Goal: Task Accomplishment & Management: Complete application form

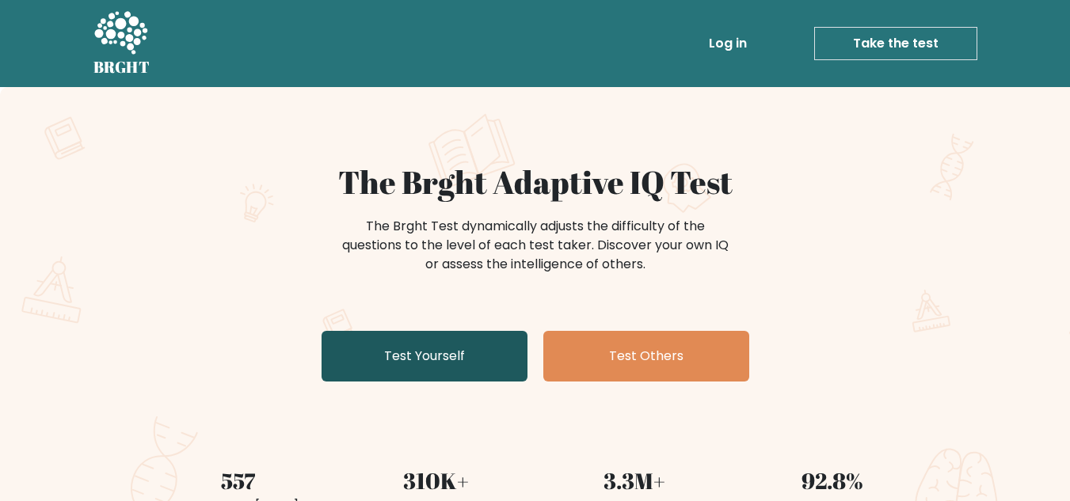
click at [502, 350] on link "Test Yourself" at bounding box center [424, 356] width 206 height 51
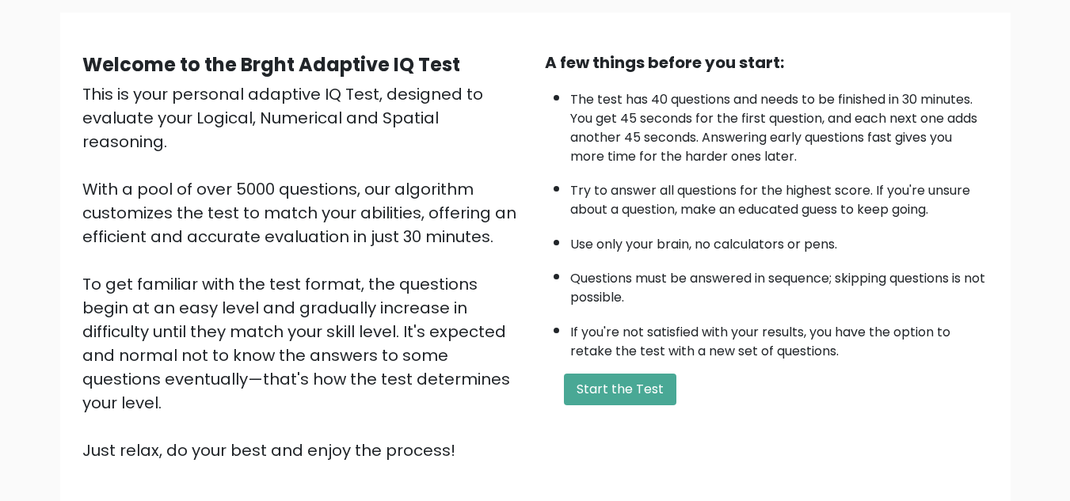
scroll to position [120, 0]
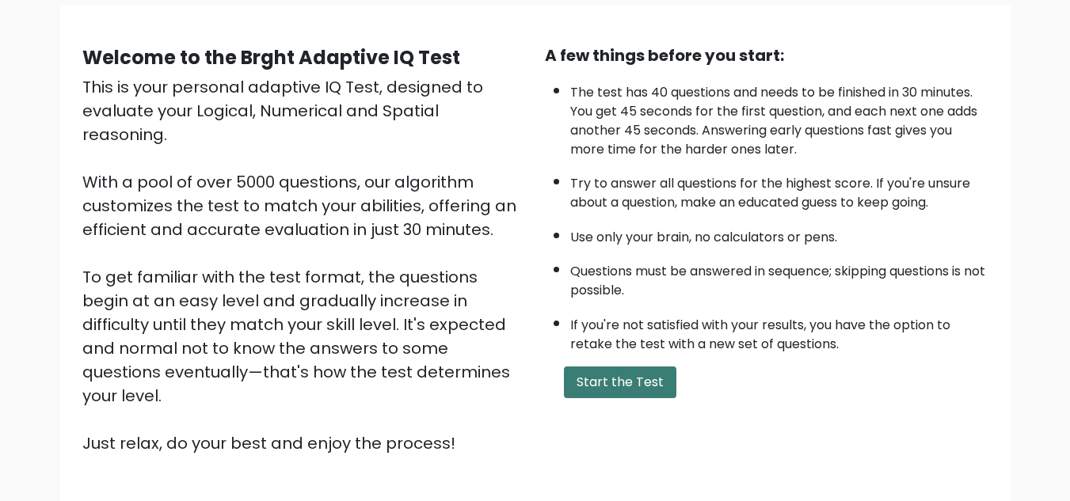
click at [640, 378] on button "Start the Test" at bounding box center [620, 383] width 112 height 32
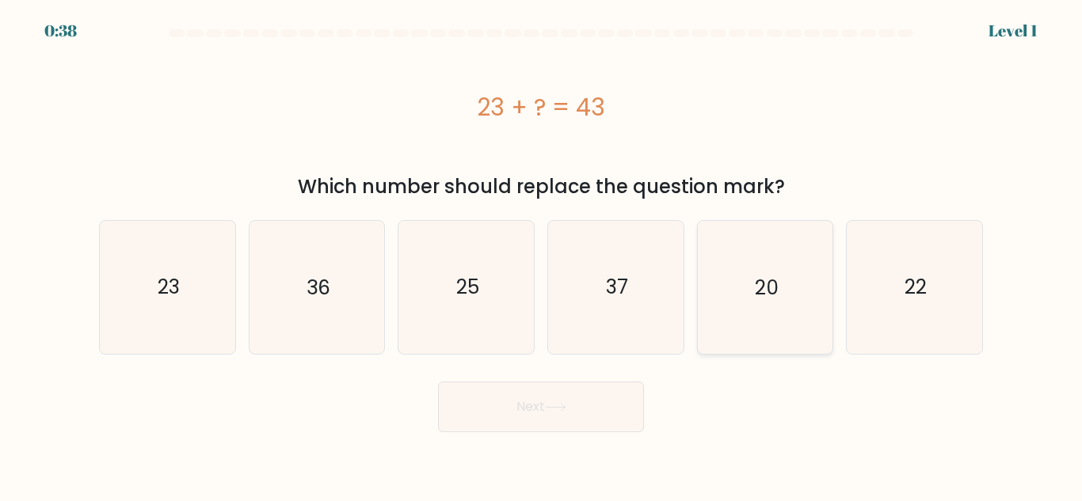
click at [728, 316] on icon "20" at bounding box center [764, 287] width 132 height 132
click at [542, 255] on input "e. 20" at bounding box center [541, 253] width 1 height 4
radio input "true"
click at [625, 397] on button "Next" at bounding box center [541, 407] width 206 height 51
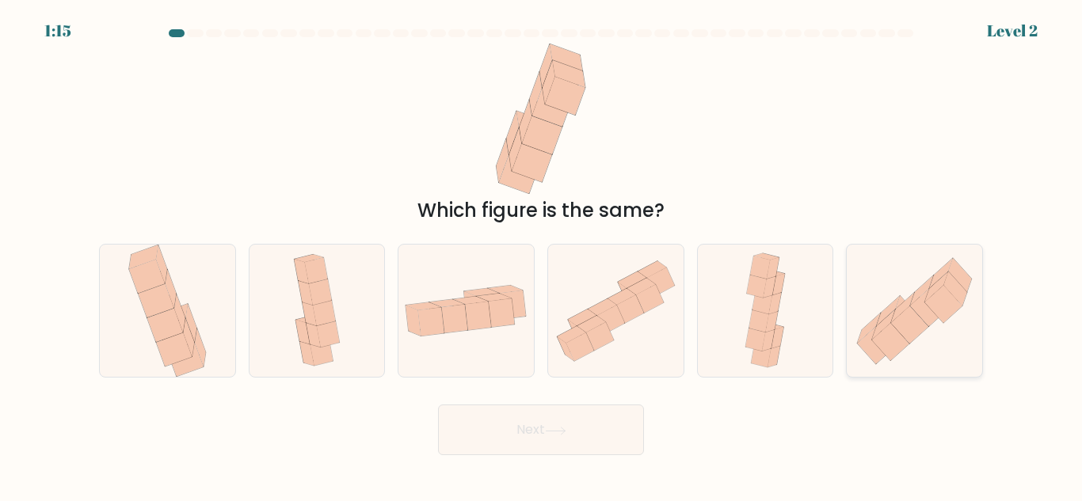
click at [889, 321] on icon at bounding box center [883, 325] width 23 height 30
click at [542, 255] on input "f." at bounding box center [541, 253] width 1 height 4
radio input "true"
click at [592, 447] on button "Next" at bounding box center [541, 430] width 206 height 51
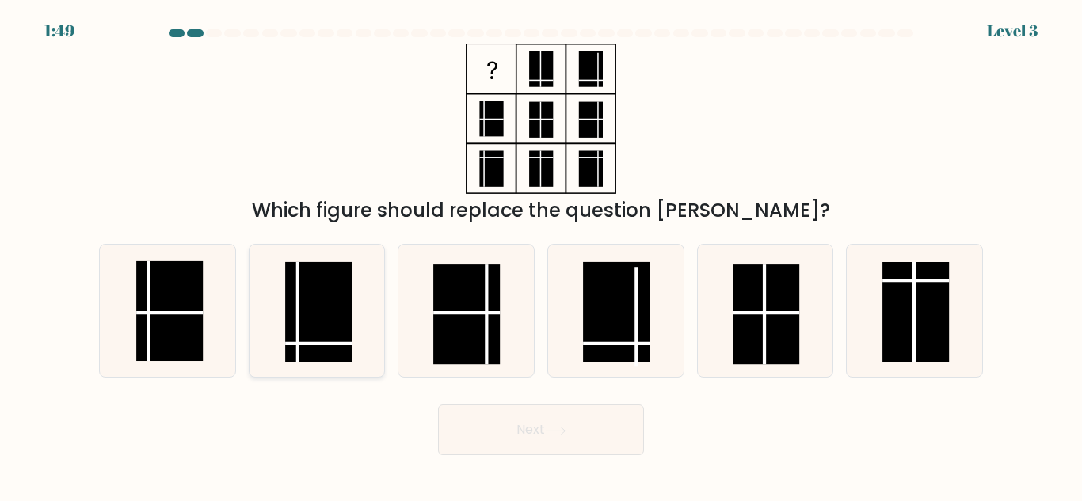
click at [293, 315] on rect at bounding box center [319, 312] width 67 height 100
click at [541, 255] on input "b." at bounding box center [541, 253] width 1 height 4
radio input "true"
click at [505, 455] on button "Next" at bounding box center [541, 430] width 206 height 51
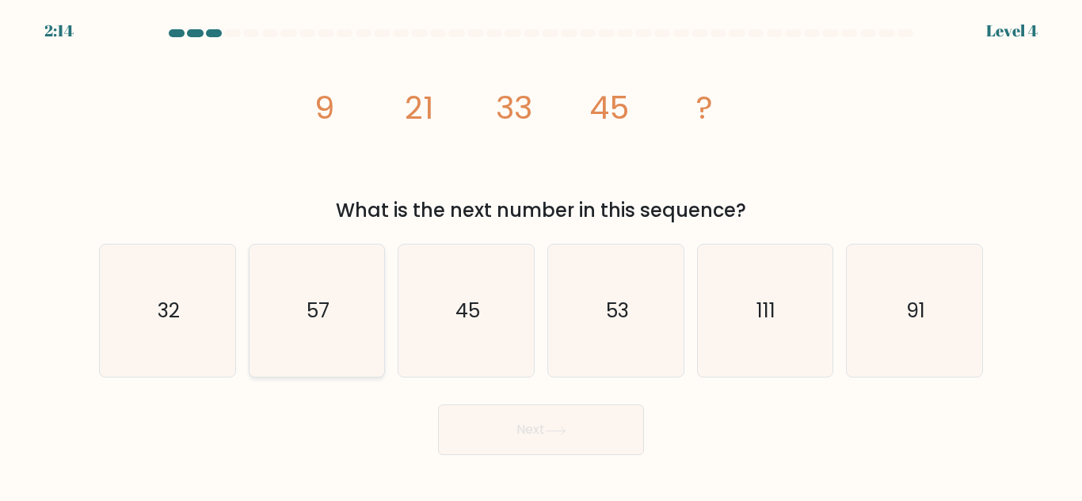
click at [339, 343] on icon "57" at bounding box center [316, 311] width 132 height 132
click at [541, 255] on input "b. 57" at bounding box center [541, 253] width 1 height 4
radio input "true"
click at [477, 425] on button "Next" at bounding box center [541, 430] width 206 height 51
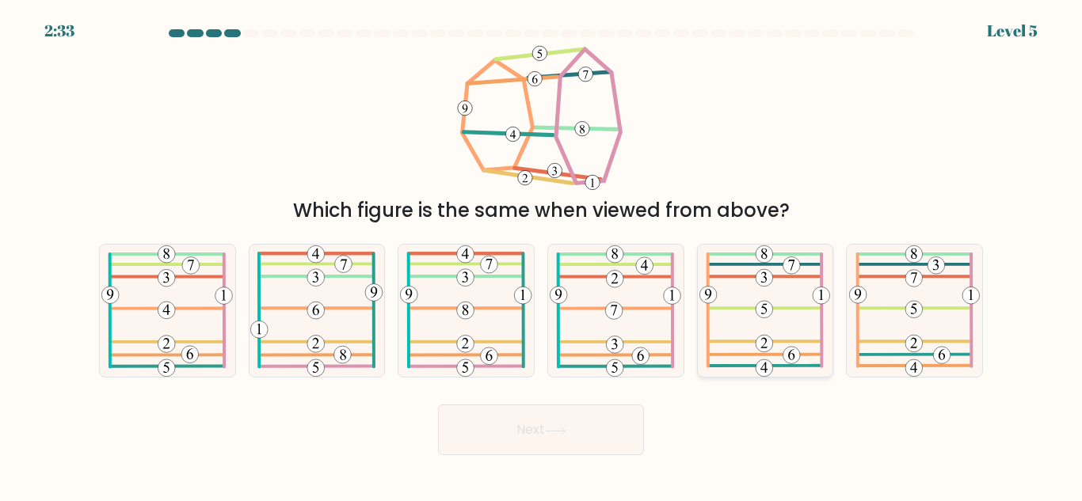
click at [807, 290] on icon at bounding box center [764, 311] width 131 height 132
click at [542, 255] on input "e." at bounding box center [541, 253] width 1 height 4
radio input "true"
click at [605, 449] on button "Next" at bounding box center [541, 430] width 206 height 51
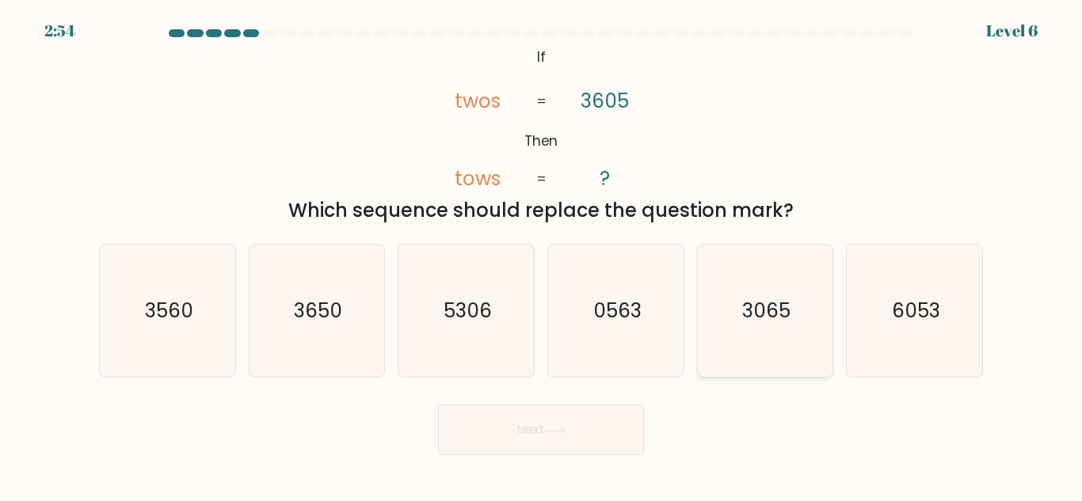
click at [785, 338] on icon "3065" at bounding box center [764, 311] width 132 height 132
click at [542, 255] on input "e. 3065" at bounding box center [541, 253] width 1 height 4
radio input "true"
click at [608, 433] on button "Next" at bounding box center [541, 430] width 206 height 51
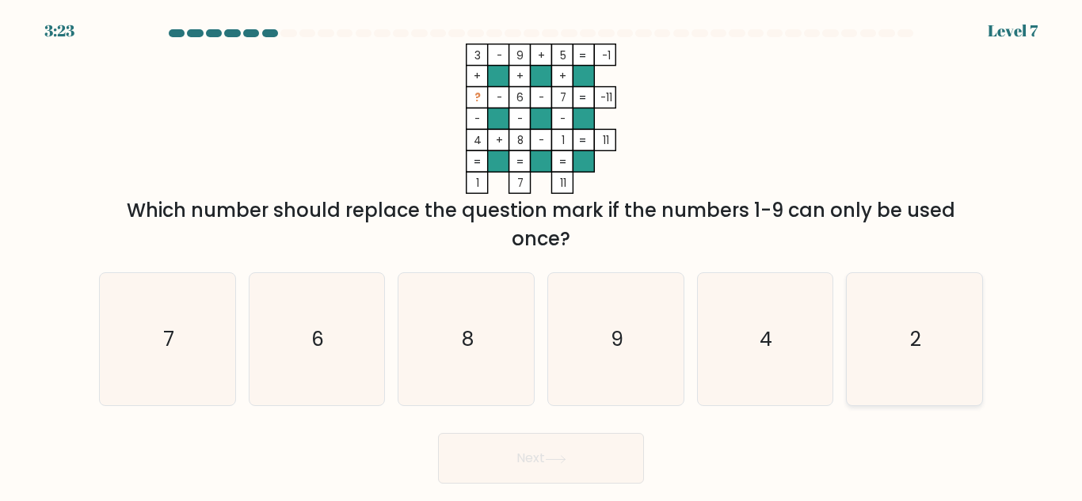
click at [976, 339] on icon "2" at bounding box center [914, 339] width 132 height 132
click at [542, 255] on input "f. 2" at bounding box center [541, 253] width 1 height 4
radio input "true"
click at [570, 466] on button "Next" at bounding box center [541, 458] width 206 height 51
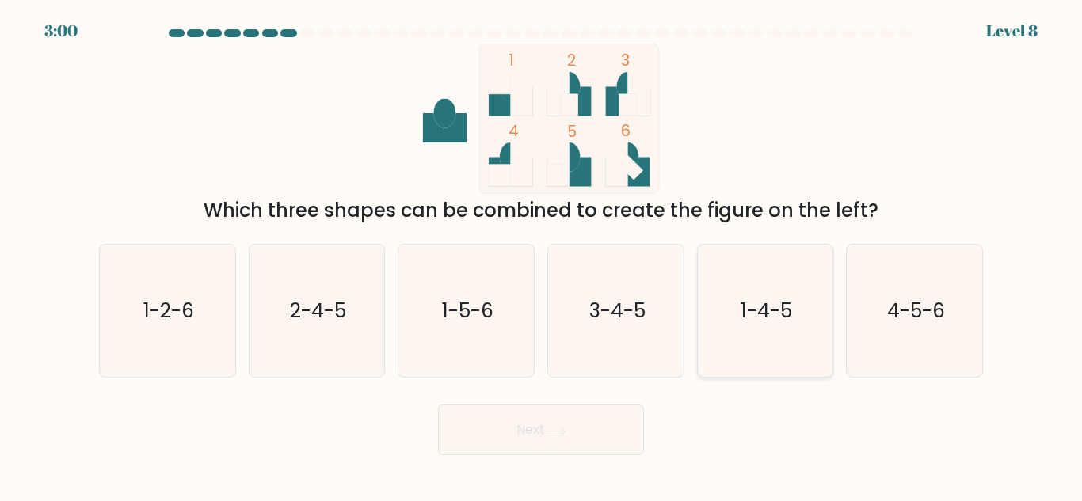
click at [763, 344] on icon "1-4-5" at bounding box center [764, 311] width 132 height 132
click at [542, 255] on input "e. 1-4-5" at bounding box center [541, 253] width 1 height 4
radio input "true"
click at [618, 434] on button "Next" at bounding box center [541, 430] width 206 height 51
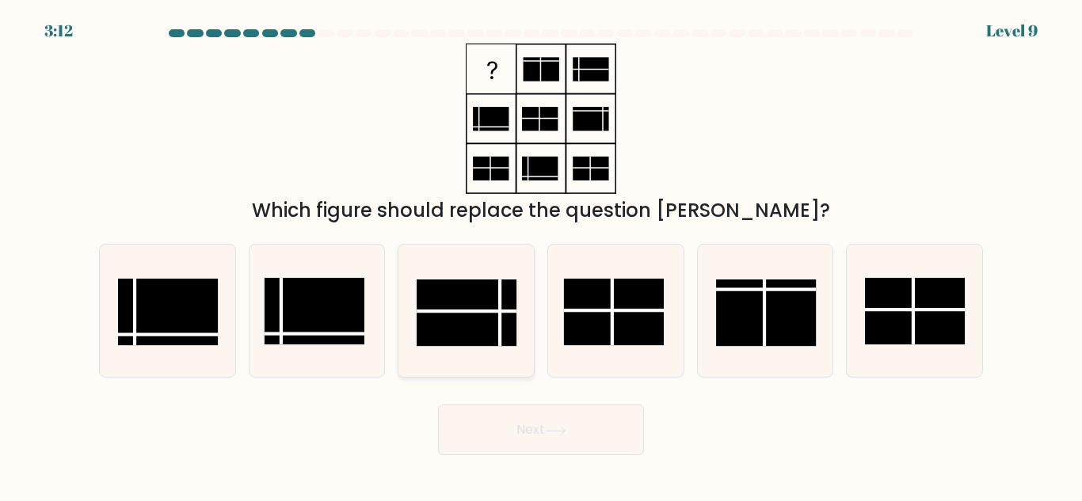
click at [481, 311] on line at bounding box center [466, 311] width 100 height 0
click at [541, 255] on input "c." at bounding box center [541, 253] width 1 height 4
radio input "true"
click at [542, 427] on button "Next" at bounding box center [541, 430] width 206 height 51
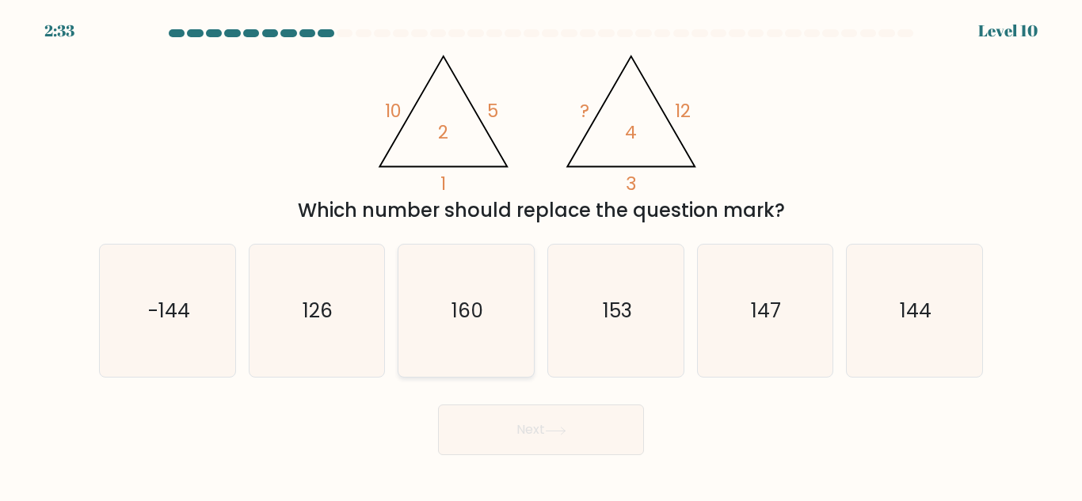
click at [467, 310] on text "160" at bounding box center [467, 311] width 32 height 28
click at [541, 255] on input "c. 160" at bounding box center [541, 253] width 1 height 4
radio input "true"
click at [553, 431] on icon at bounding box center [555, 430] width 19 height 7
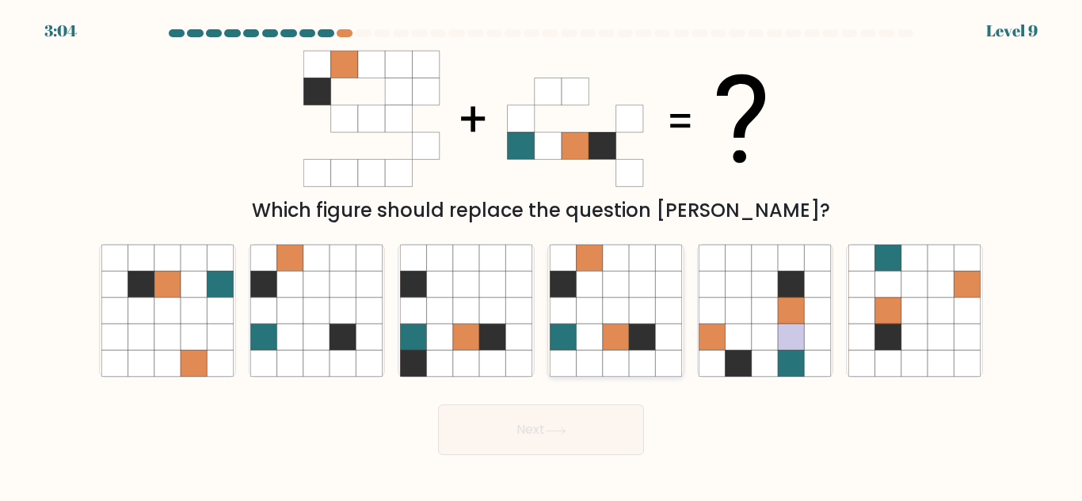
click at [614, 340] on icon at bounding box center [616, 337] width 26 height 26
click at [542, 255] on input "d." at bounding box center [541, 253] width 1 height 4
radio input "true"
click at [598, 423] on button "Next" at bounding box center [541, 430] width 206 height 51
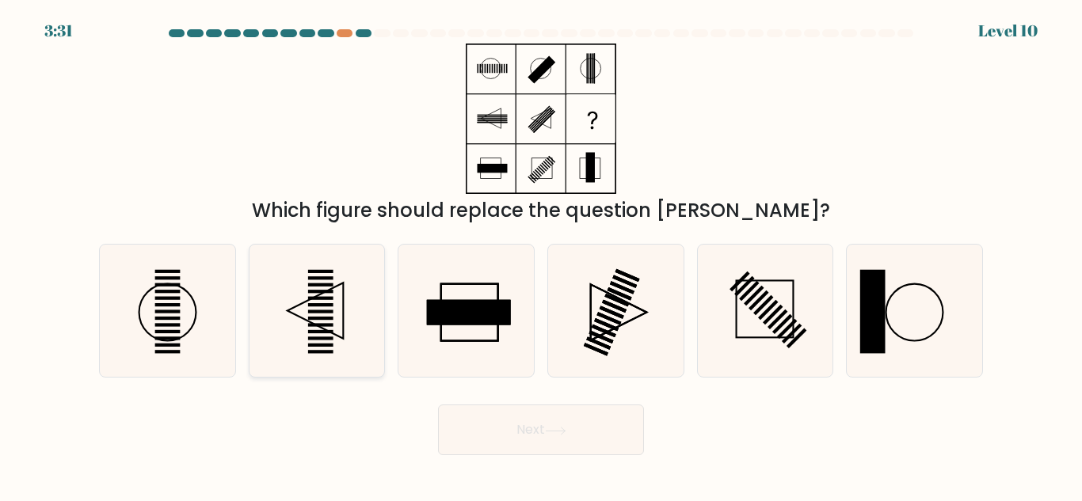
click at [283, 283] on icon at bounding box center [316, 311] width 132 height 132
click at [541, 255] on input "b." at bounding box center [541, 253] width 1 height 4
radio input "true"
click at [510, 444] on button "Next" at bounding box center [541, 430] width 206 height 51
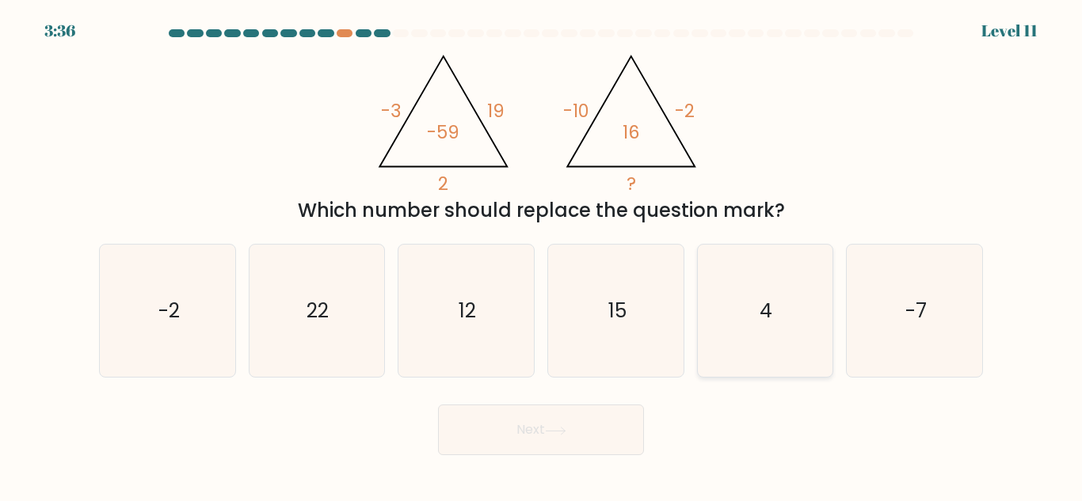
click at [733, 348] on icon "4" at bounding box center [764, 311] width 132 height 132
click at [542, 255] on input "e. 4" at bounding box center [541, 253] width 1 height 4
radio input "true"
click at [624, 430] on button "Next" at bounding box center [541, 430] width 206 height 51
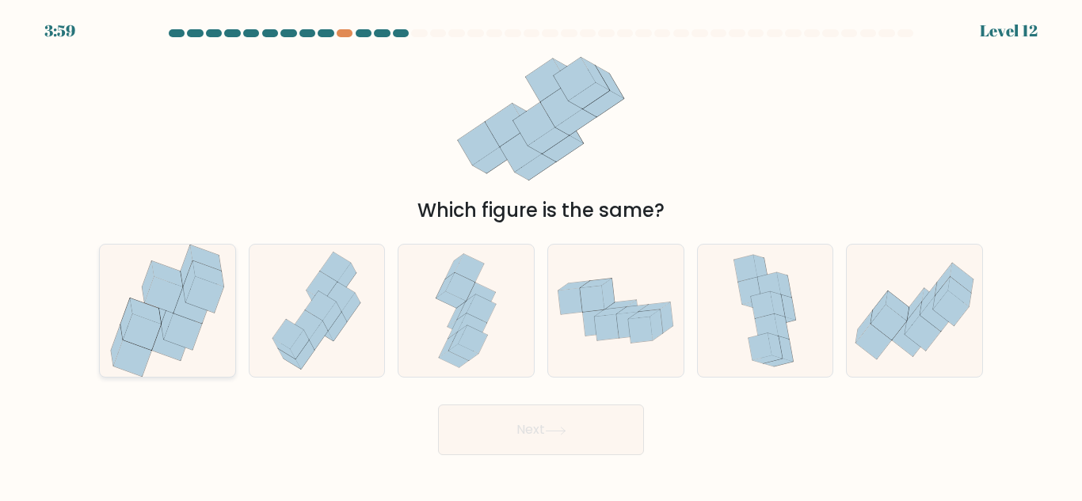
click at [196, 333] on icon at bounding box center [183, 332] width 38 height 36
click at [541, 255] on input "a." at bounding box center [541, 253] width 1 height 4
radio input "true"
click at [492, 433] on button "Next" at bounding box center [541, 430] width 206 height 51
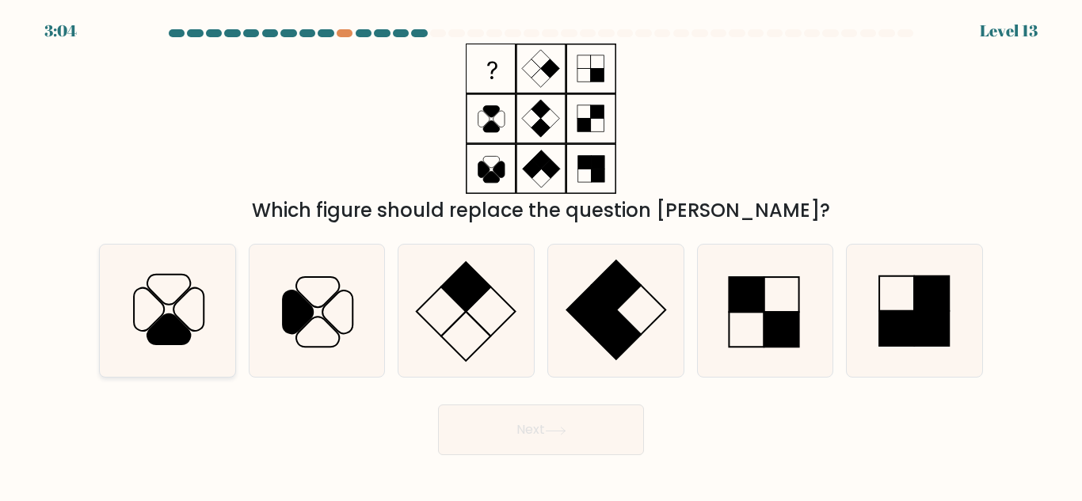
click at [215, 345] on icon at bounding box center [167, 311] width 132 height 132
click at [541, 255] on input "a." at bounding box center [541, 253] width 1 height 4
radio input "true"
click at [477, 441] on button "Next" at bounding box center [541, 430] width 206 height 51
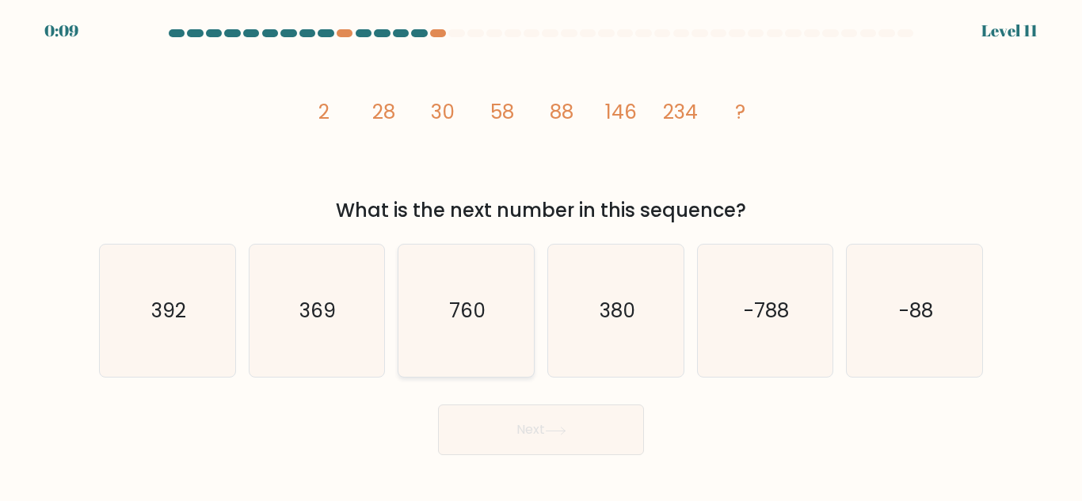
click at [475, 328] on icon "760" at bounding box center [466, 311] width 132 height 132
click at [541, 255] on input "c. 760" at bounding box center [541, 253] width 1 height 4
radio input "true"
click at [228, 332] on icon "392" at bounding box center [167, 311] width 132 height 132
click at [541, 255] on input "a. 392" at bounding box center [541, 253] width 1 height 4
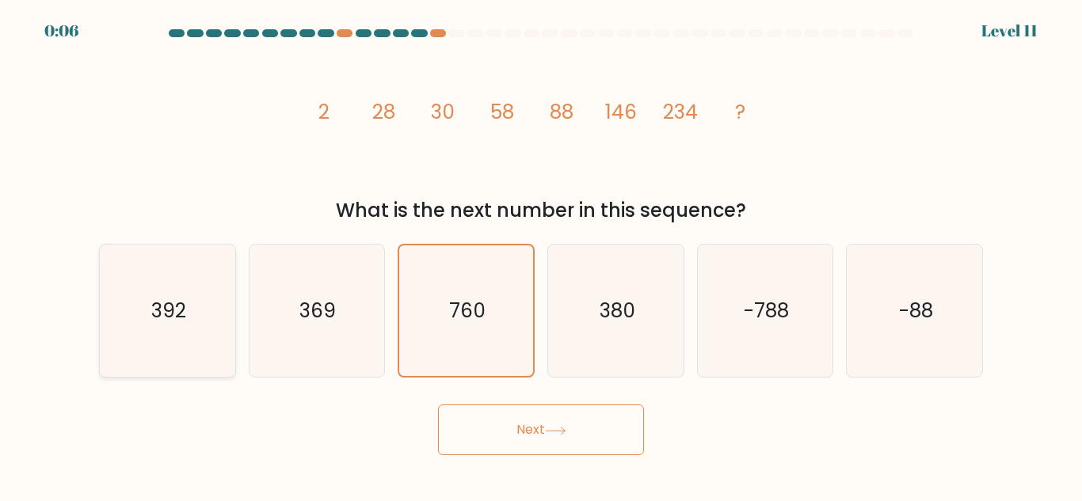
radio input "true"
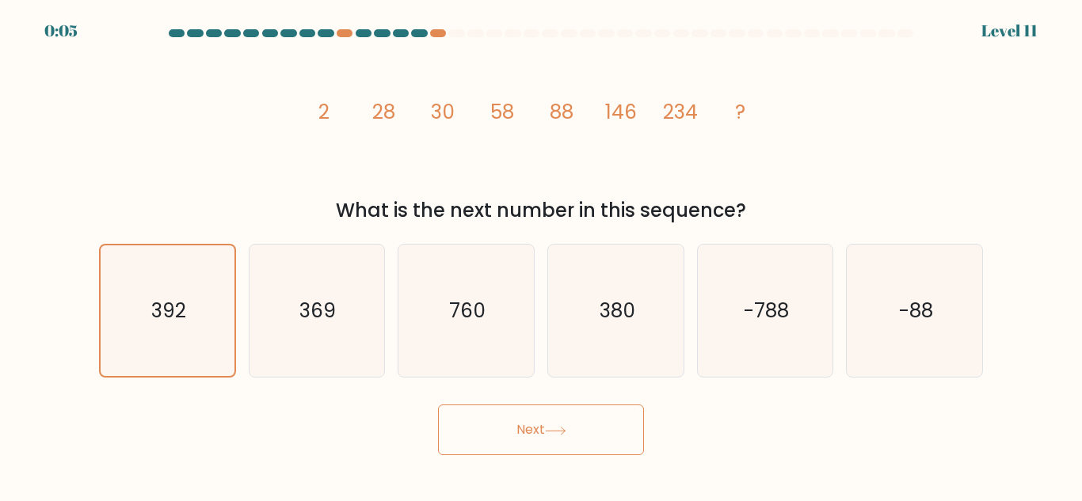
click at [475, 440] on button "Next" at bounding box center [541, 430] width 206 height 51
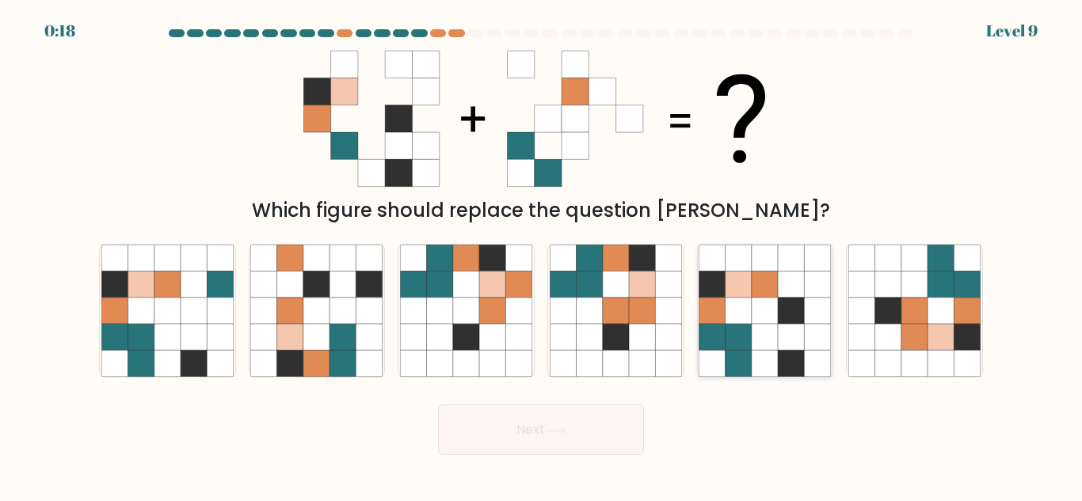
click at [754, 315] on icon at bounding box center [764, 311] width 26 height 26
click at [542, 255] on input "e." at bounding box center [541, 253] width 1 height 4
radio input "true"
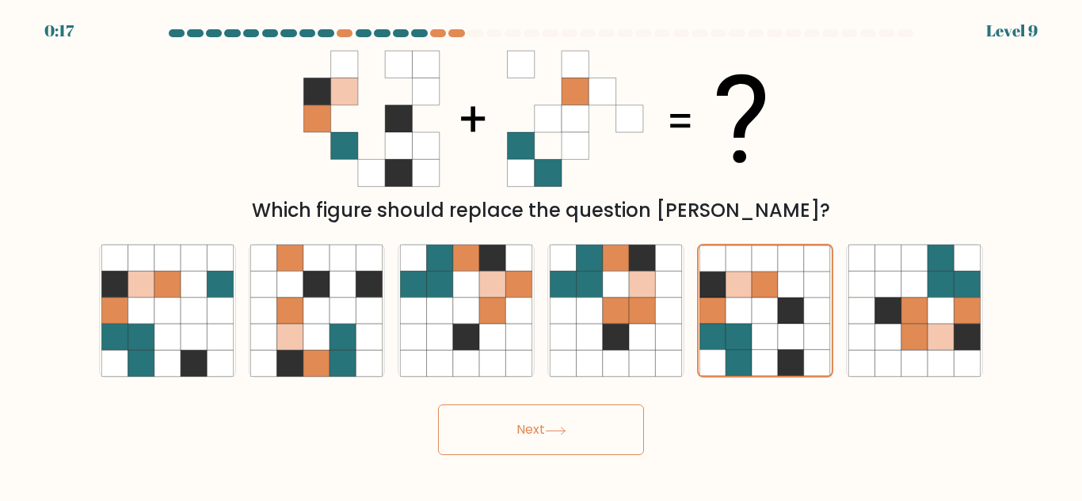
click at [626, 422] on button "Next" at bounding box center [541, 430] width 206 height 51
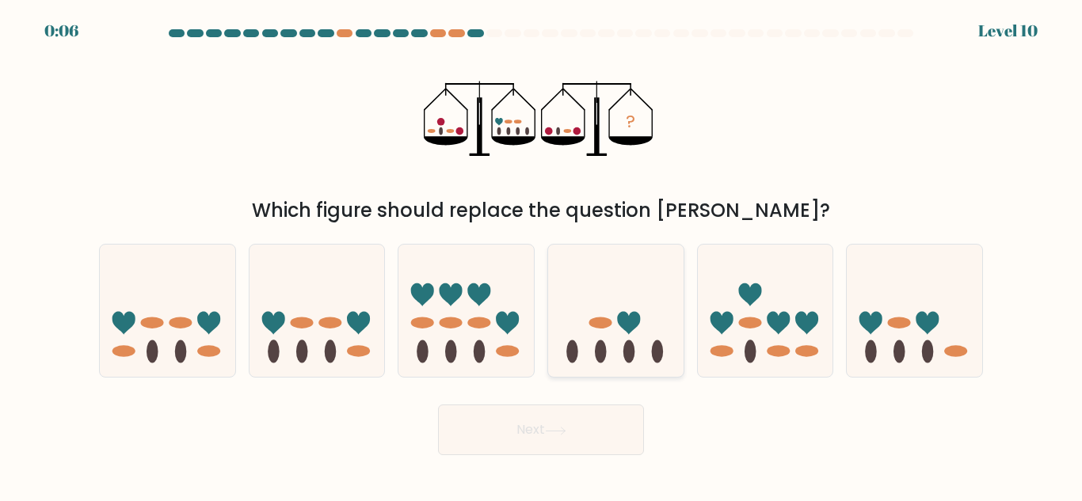
click at [611, 327] on icon at bounding box center [615, 311] width 135 height 112
click at [542, 255] on input "d." at bounding box center [541, 253] width 1 height 4
radio input "true"
click at [615, 416] on button "Next" at bounding box center [541, 430] width 206 height 51
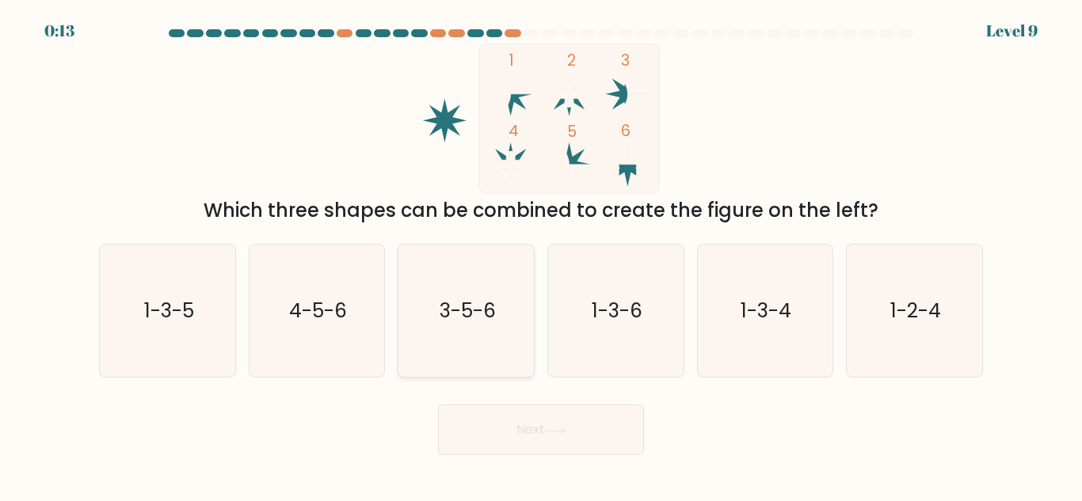
click at [489, 328] on icon "3-5-6" at bounding box center [466, 311] width 132 height 132
click at [541, 255] on input "c. 3-5-6" at bounding box center [541, 253] width 1 height 4
radio input "true"
click at [528, 425] on button "Next" at bounding box center [541, 430] width 206 height 51
click at [550, 428] on icon at bounding box center [555, 431] width 21 height 9
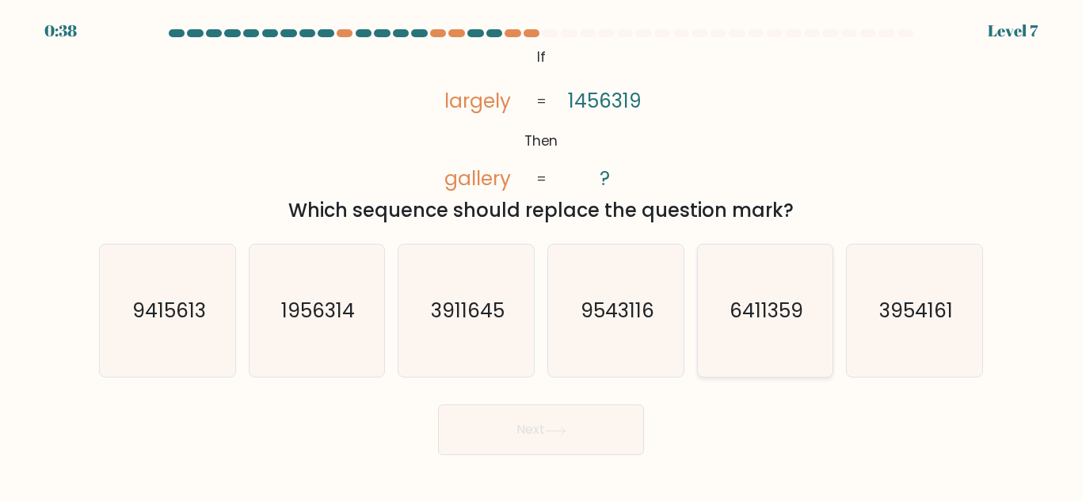
click at [722, 359] on icon "6411359" at bounding box center [764, 311] width 132 height 132
click at [542, 255] on input "e. 6411359" at bounding box center [541, 253] width 1 height 4
radio input "true"
click at [626, 428] on button "Next" at bounding box center [541, 430] width 206 height 51
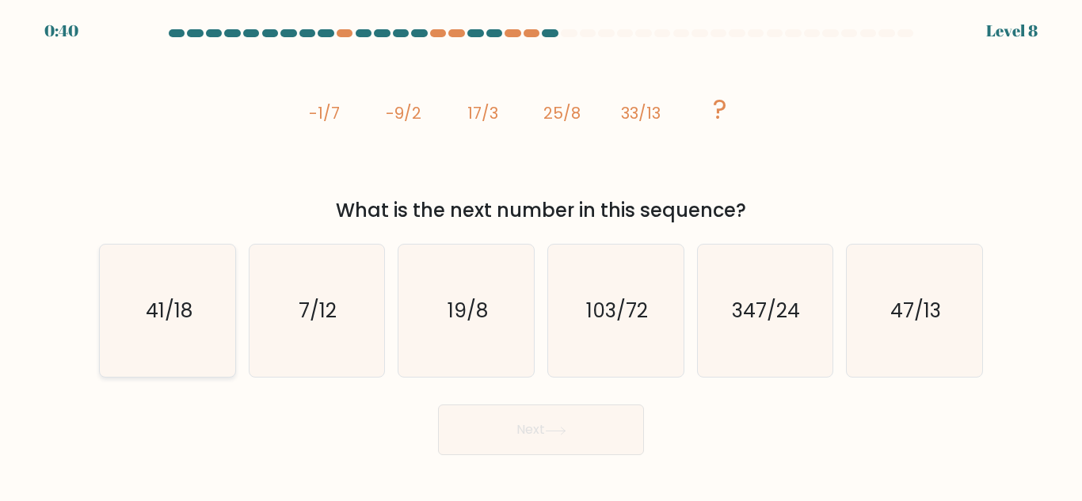
click at [142, 341] on icon "41/18" at bounding box center [167, 311] width 132 height 132
click at [541, 255] on input "a. 41/18" at bounding box center [541, 253] width 1 height 4
radio input "true"
click at [542, 432] on button "Next" at bounding box center [541, 430] width 206 height 51
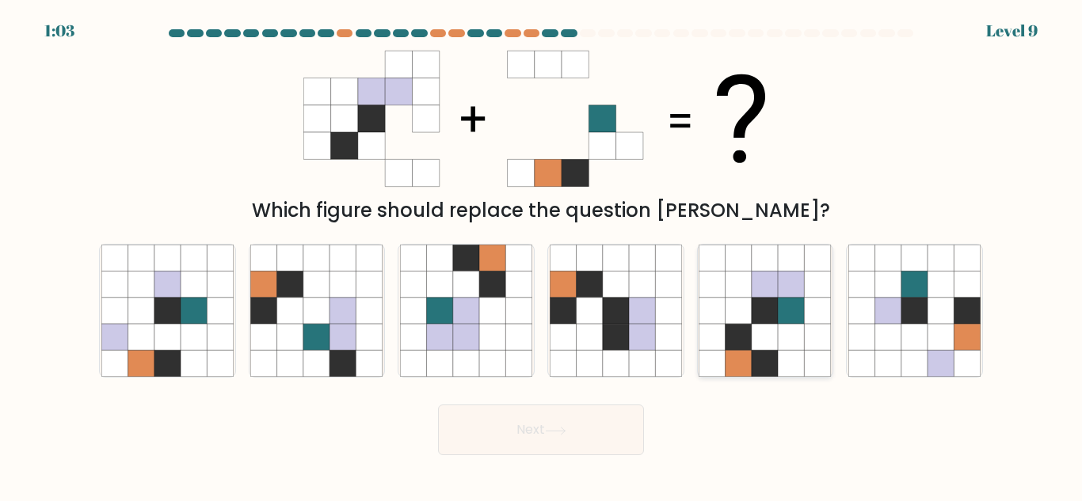
click at [725, 349] on icon at bounding box center [738, 337] width 26 height 26
click at [542, 255] on input "e." at bounding box center [541, 253] width 1 height 4
radio input "true"
click at [614, 425] on button "Next" at bounding box center [541, 430] width 206 height 51
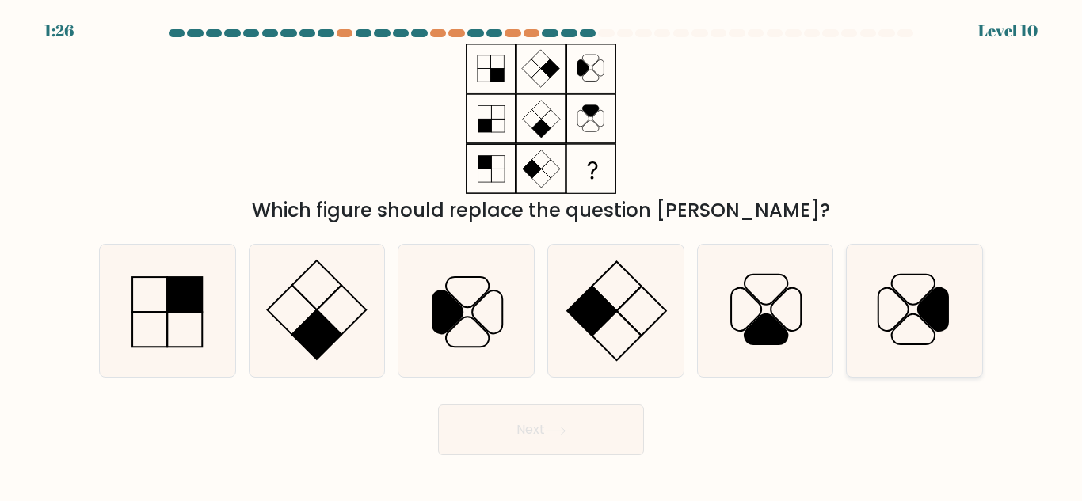
click at [929, 272] on icon at bounding box center [914, 311] width 132 height 132
click at [542, 255] on input "f." at bounding box center [541, 253] width 1 height 4
radio input "true"
click at [599, 437] on button "Next" at bounding box center [541, 430] width 206 height 51
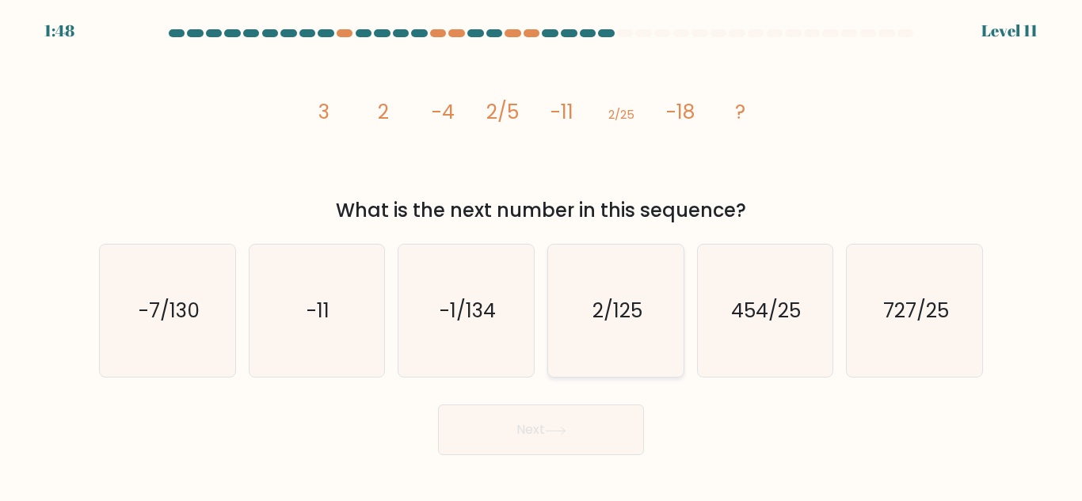
click at [656, 292] on icon "2/125" at bounding box center [616, 311] width 132 height 132
click at [542, 255] on input "d. 2/125" at bounding box center [541, 253] width 1 height 4
radio input "true"
click at [610, 427] on button "Next" at bounding box center [541, 430] width 206 height 51
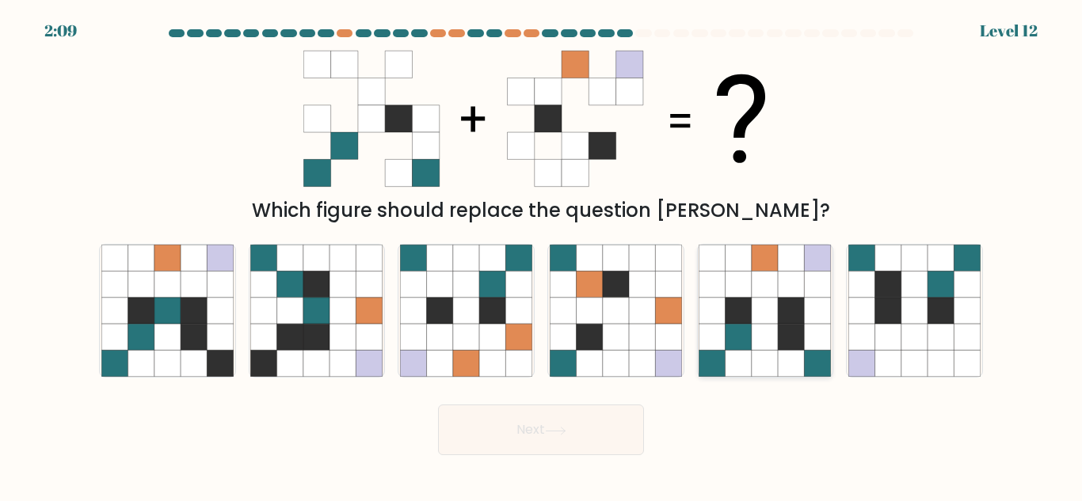
click at [765, 343] on icon at bounding box center [764, 337] width 26 height 26
click at [542, 255] on input "e." at bounding box center [541, 253] width 1 height 4
radio input "true"
click at [586, 424] on button "Next" at bounding box center [541, 430] width 206 height 51
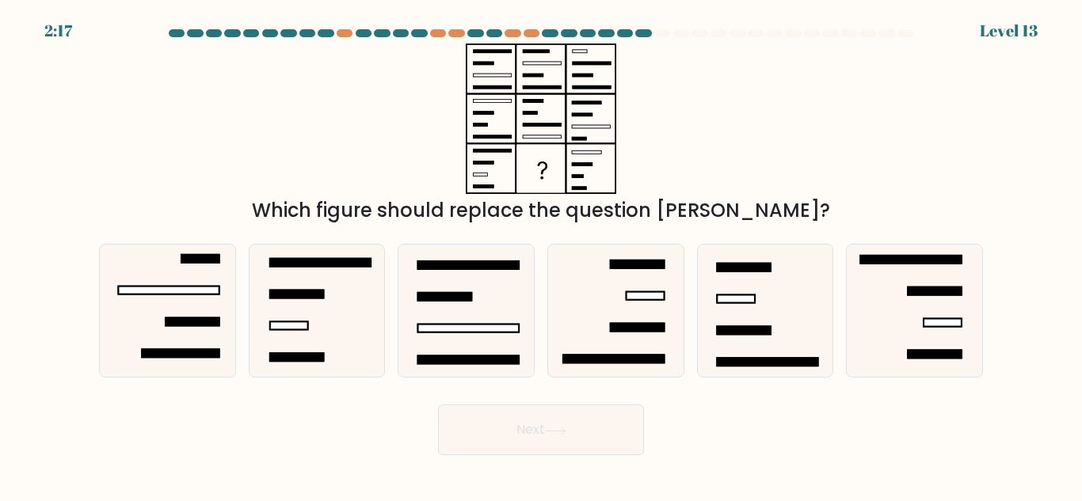
click at [324, 379] on form at bounding box center [541, 242] width 1082 height 426
click at [338, 357] on icon at bounding box center [316, 311] width 132 height 132
click at [541, 255] on input "b." at bounding box center [541, 253] width 1 height 4
radio input "true"
click at [614, 436] on button "Next" at bounding box center [541, 430] width 206 height 51
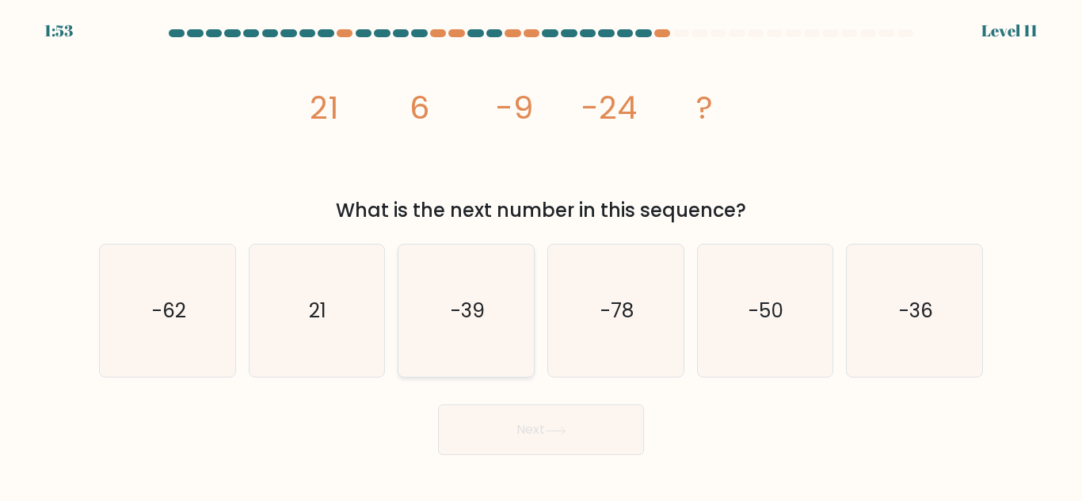
click at [498, 322] on icon "-39" at bounding box center [466, 311] width 132 height 132
click at [541, 255] on input "c. -39" at bounding box center [541, 253] width 1 height 4
radio input "true"
click at [526, 416] on button "Next" at bounding box center [541, 430] width 206 height 51
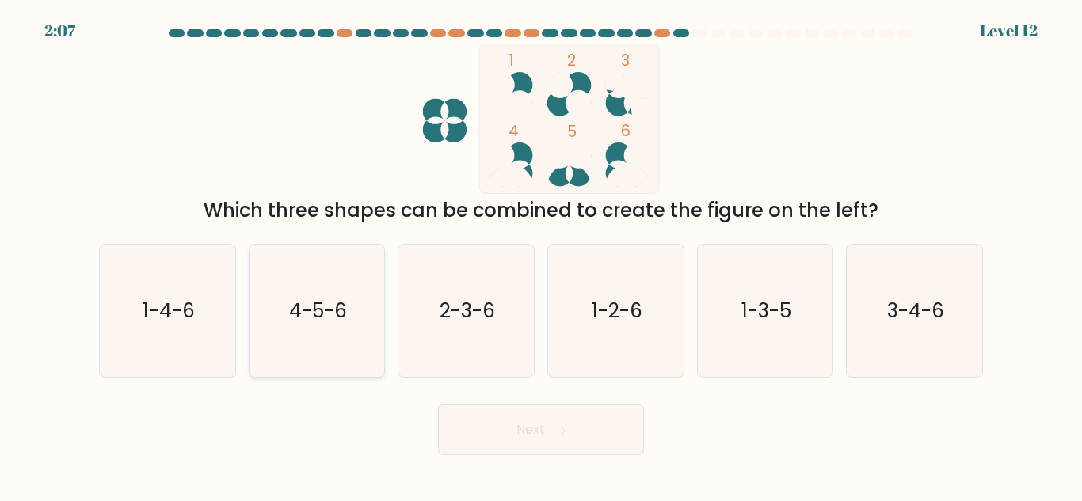
click at [271, 297] on icon "4-5-6" at bounding box center [316, 311] width 132 height 132
click at [541, 255] on input "b. 4-5-6" at bounding box center [541, 253] width 1 height 4
radio input "true"
click at [481, 414] on button "Next" at bounding box center [541, 430] width 206 height 51
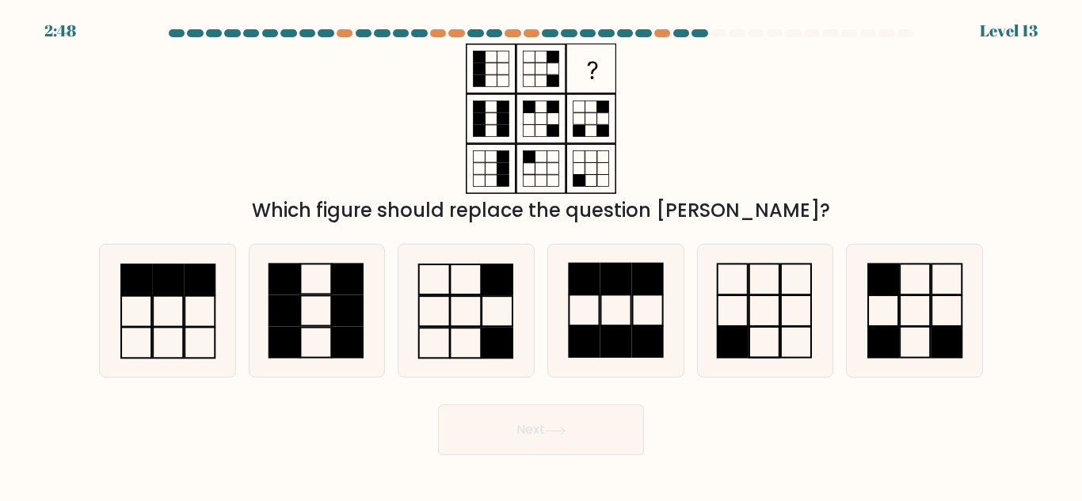
click at [542, 418] on button "Next" at bounding box center [541, 430] width 206 height 51
click at [917, 154] on div "Which figure should replace the question mark?" at bounding box center [540, 134] width 903 height 181
click at [471, 309] on icon at bounding box center [466, 311] width 132 height 132
click at [541, 255] on input "c." at bounding box center [541, 253] width 1 height 4
radio input "true"
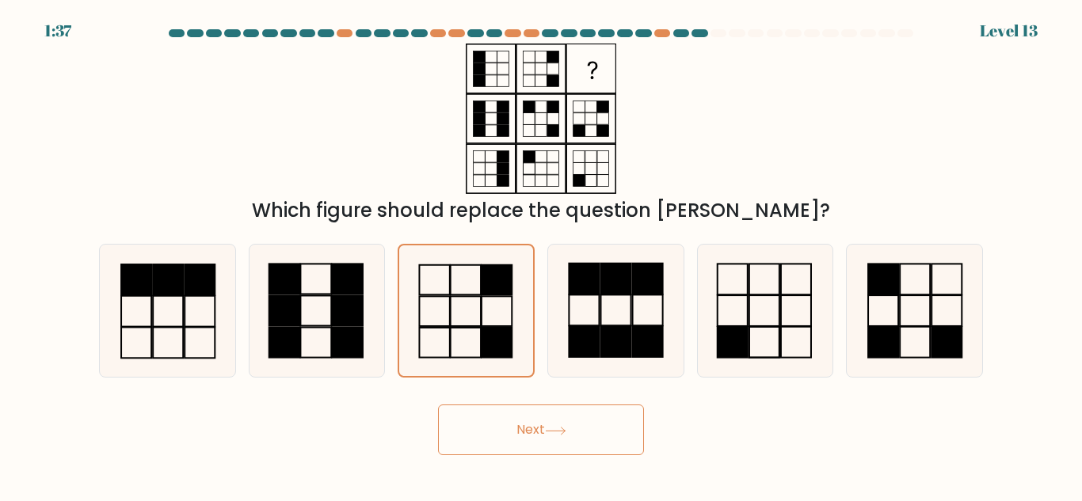
click at [553, 439] on button "Next" at bounding box center [541, 430] width 206 height 51
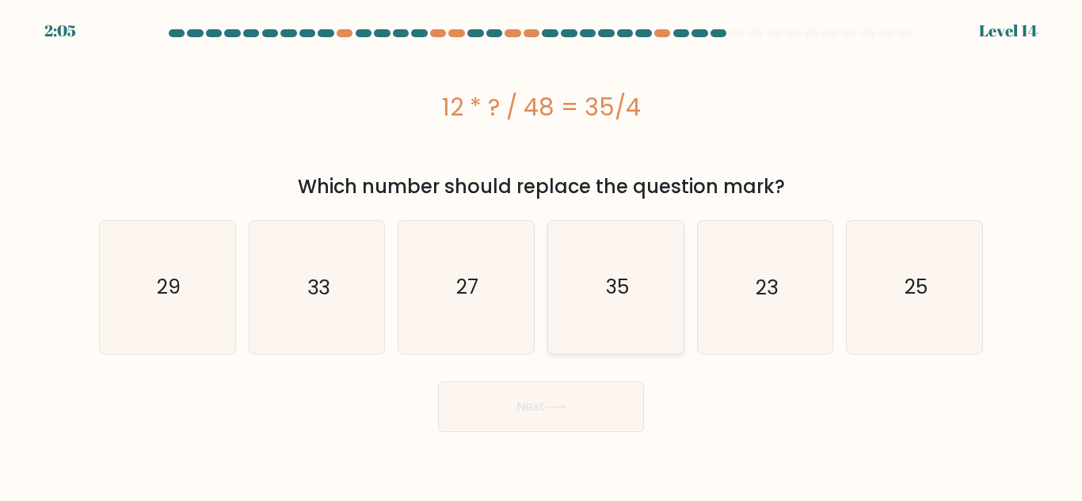
click at [643, 279] on icon "35" at bounding box center [616, 287] width 132 height 132
click at [542, 255] on input "d. 35" at bounding box center [541, 253] width 1 height 4
radio input "true"
click at [576, 399] on button "Next" at bounding box center [541, 407] width 206 height 51
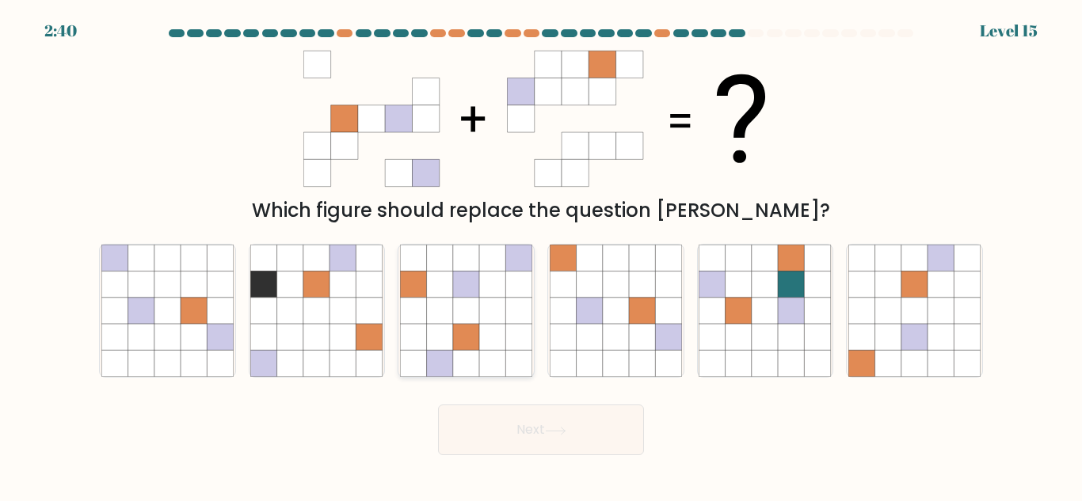
click at [496, 341] on icon at bounding box center [492, 337] width 26 height 26
click at [541, 255] on input "c." at bounding box center [541, 253] width 1 height 4
radio input "true"
click at [554, 431] on icon at bounding box center [555, 430] width 19 height 7
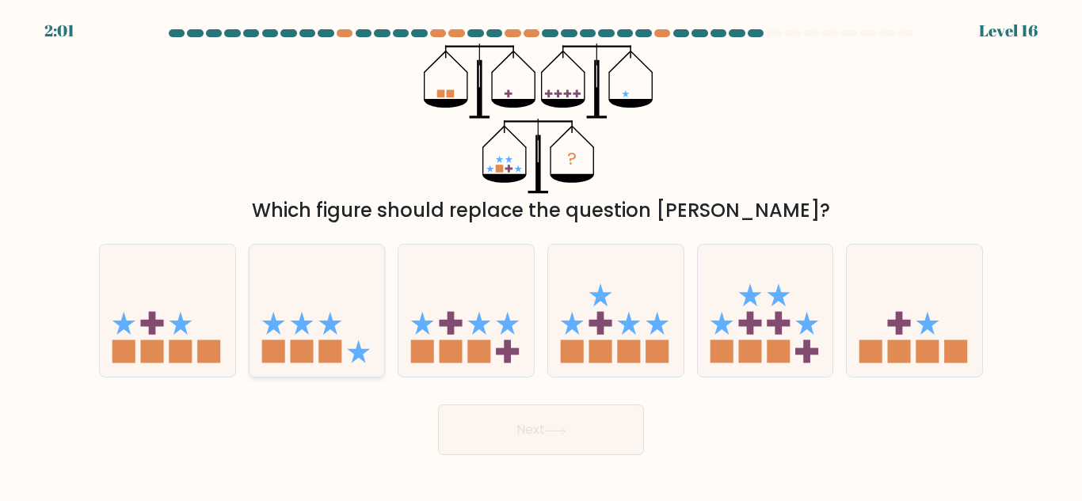
click at [312, 338] on icon at bounding box center [316, 311] width 135 height 112
click at [541, 255] on input "b." at bounding box center [541, 253] width 1 height 4
radio input "true"
click at [485, 428] on button "Next" at bounding box center [541, 430] width 206 height 51
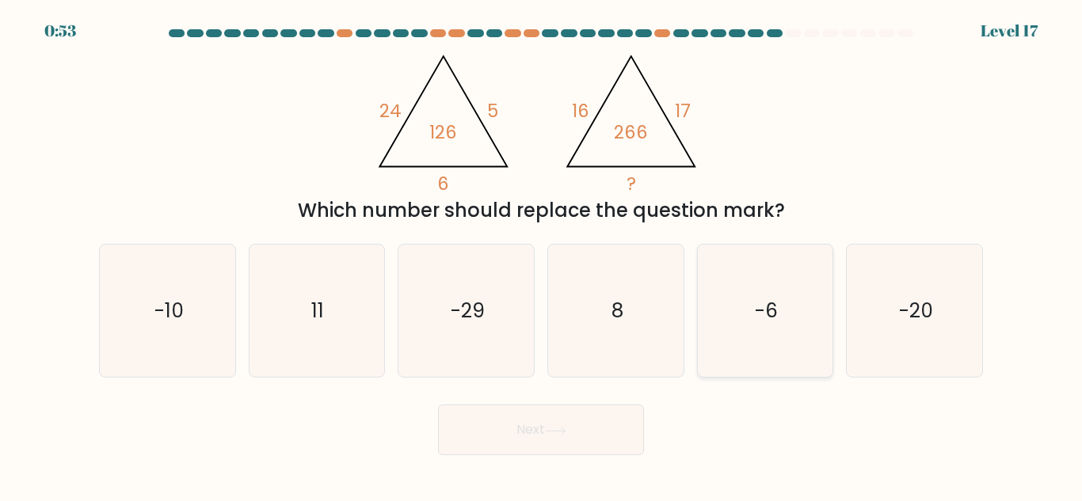
click at [786, 351] on icon "-6" at bounding box center [764, 311] width 132 height 132
click at [542, 255] on input "e. -6" at bounding box center [541, 253] width 1 height 4
radio input "true"
click at [608, 428] on button "Next" at bounding box center [541, 430] width 206 height 51
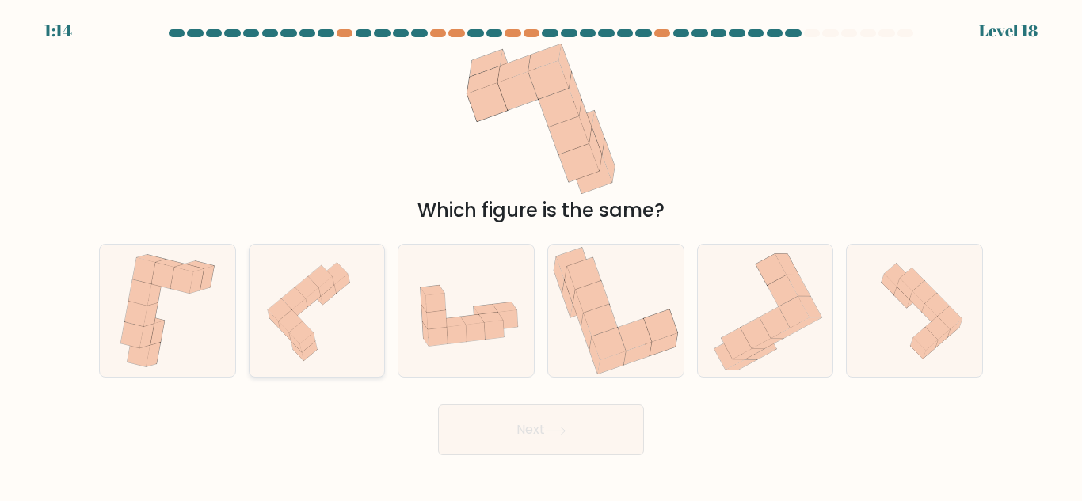
click at [354, 359] on icon at bounding box center [316, 310] width 135 height 127
click at [541, 255] on input "b." at bounding box center [541, 253] width 1 height 4
radio input "true"
click at [509, 419] on button "Next" at bounding box center [541, 430] width 206 height 51
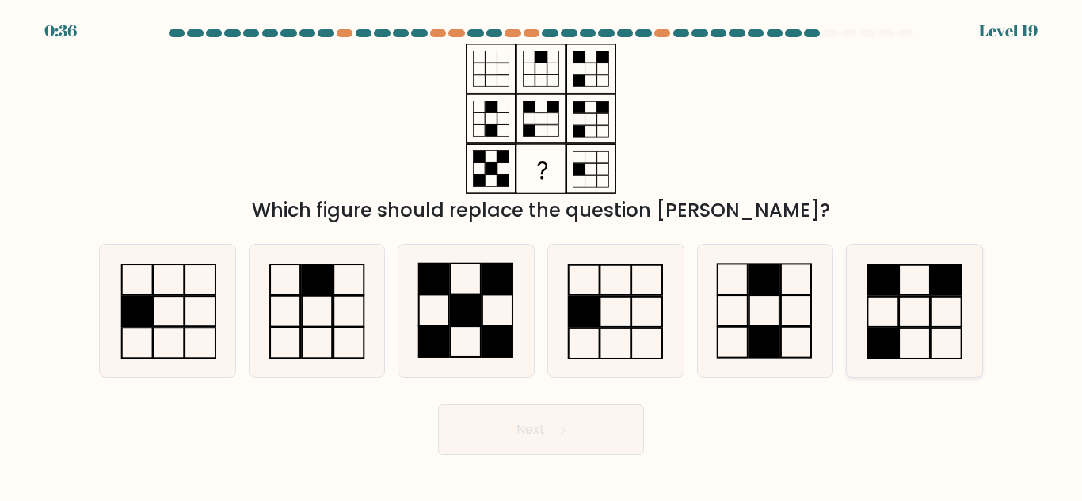
click at [879, 319] on icon at bounding box center [914, 311] width 132 height 132
click at [542, 255] on input "f." at bounding box center [541, 253] width 1 height 4
radio input "true"
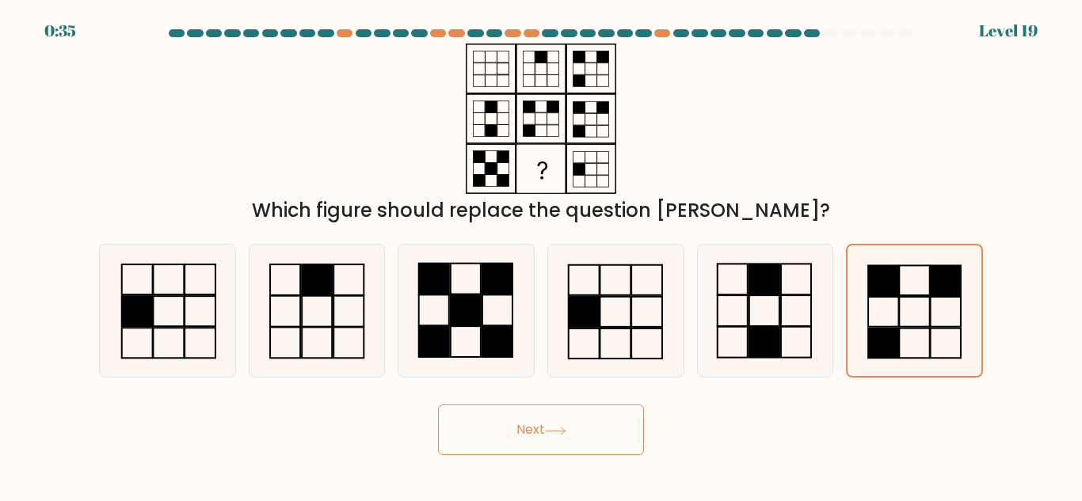
click at [593, 439] on button "Next" at bounding box center [541, 430] width 206 height 51
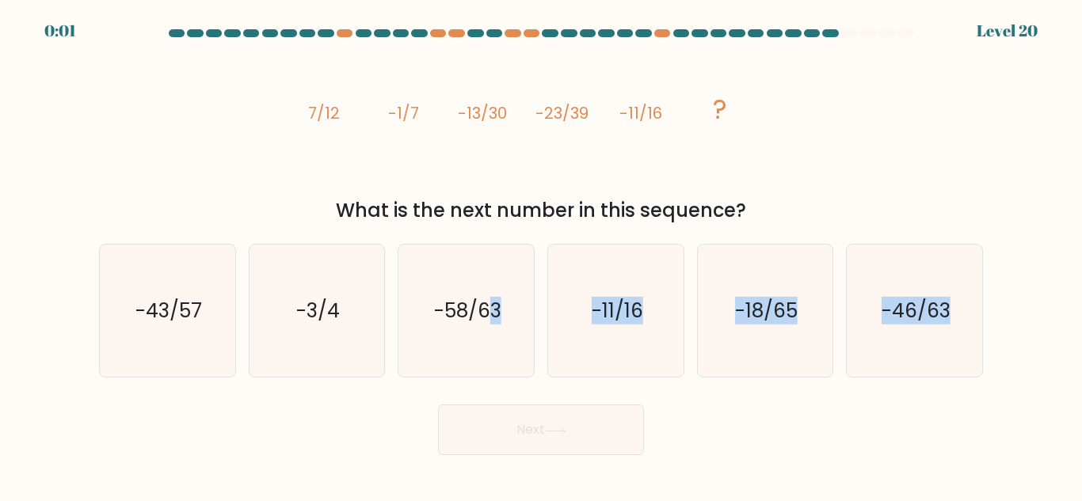
drag, startPoint x: 489, startPoint y: 329, endPoint x: 522, endPoint y: 416, distance: 92.5
click at [522, 416] on form at bounding box center [541, 242] width 1082 height 426
click at [522, 416] on button "Next" at bounding box center [541, 430] width 206 height 51
click at [496, 362] on icon "-58/63" at bounding box center [466, 311] width 132 height 132
click at [541, 255] on input "c. -58/63" at bounding box center [541, 253] width 1 height 4
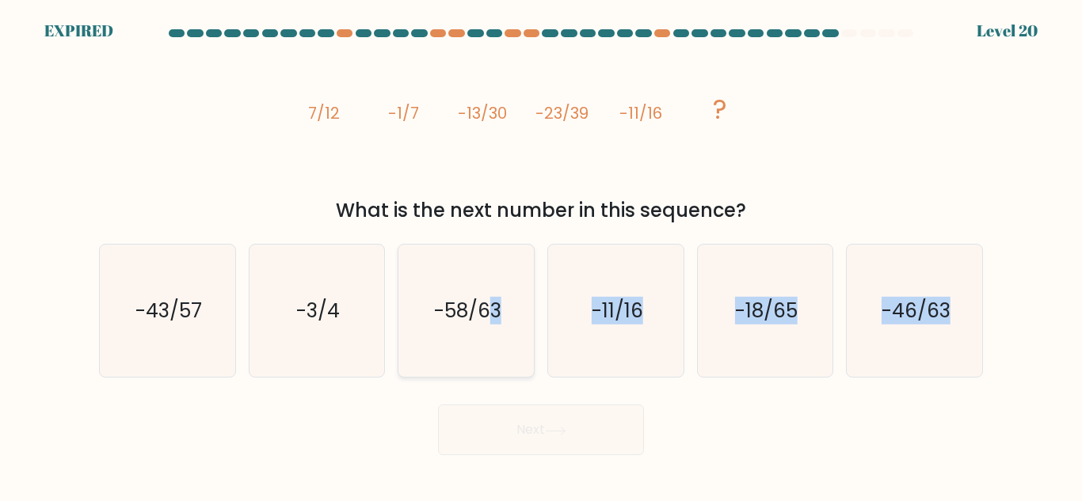
radio input "true"
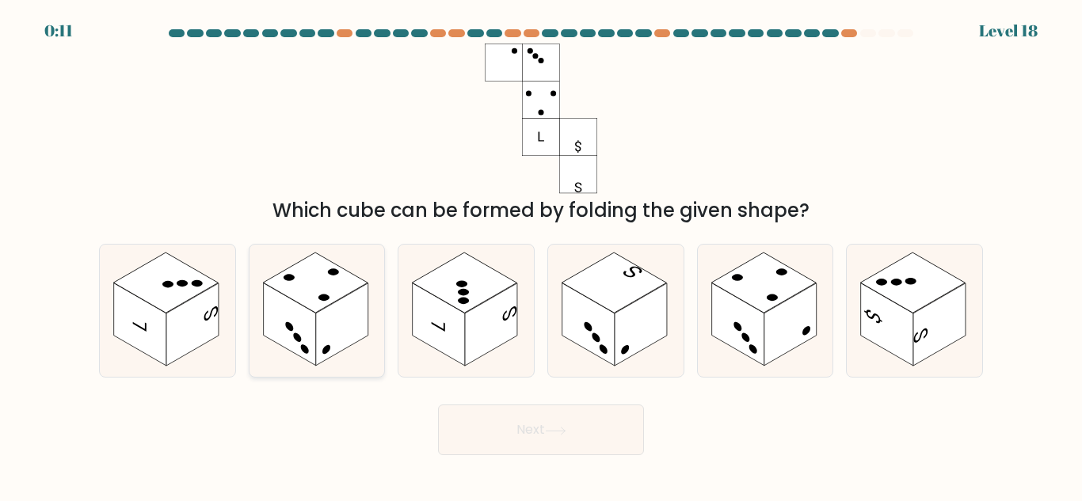
click at [354, 321] on rect at bounding box center [342, 324] width 52 height 83
click at [541, 255] on input "b." at bounding box center [541, 253] width 1 height 4
radio input "true"
click at [496, 443] on button "Next" at bounding box center [541, 430] width 206 height 51
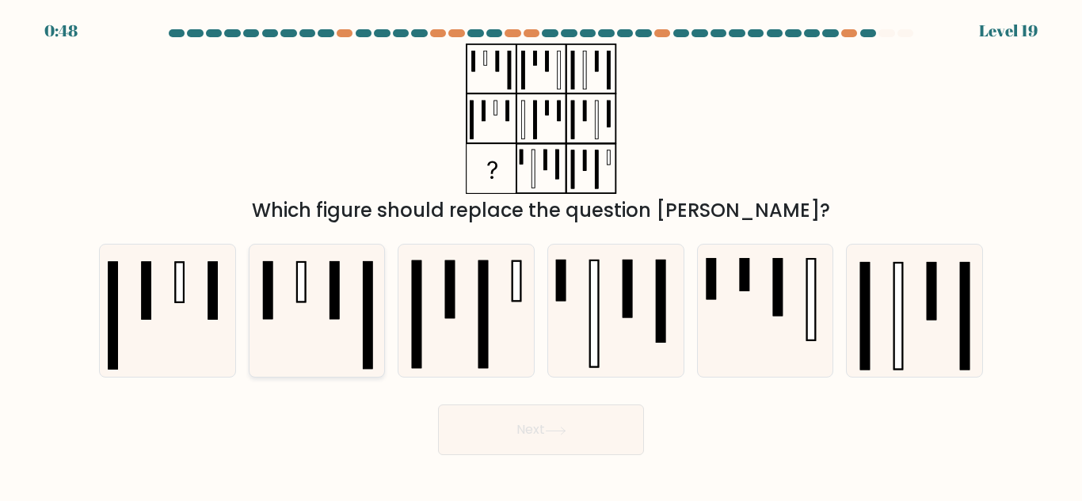
click at [350, 332] on icon at bounding box center [316, 311] width 132 height 132
click at [541, 255] on input "b." at bounding box center [541, 253] width 1 height 4
radio input "true"
click at [762, 410] on div "Next" at bounding box center [540, 426] width 903 height 59
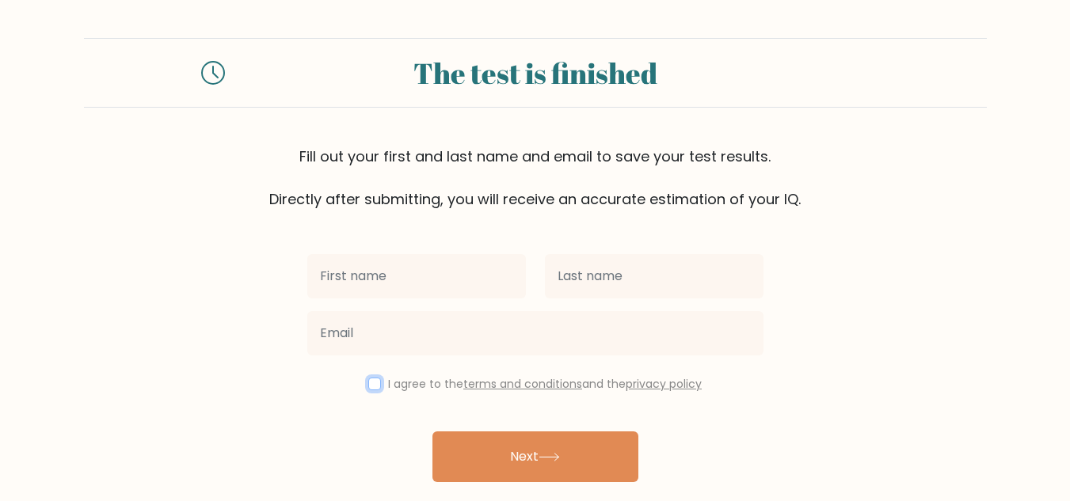
click at [373, 387] on input "checkbox" at bounding box center [374, 384] width 13 height 13
checkbox input "true"
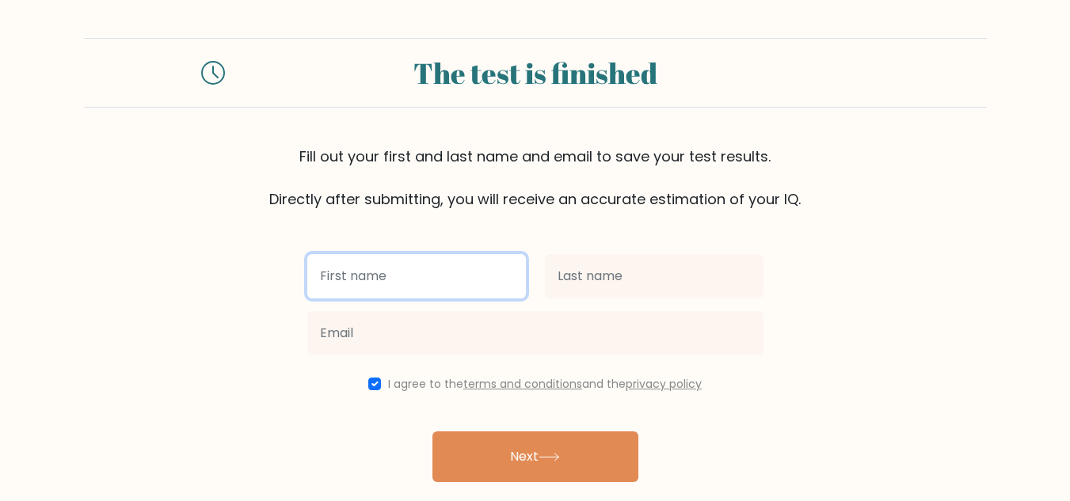
click at [436, 292] on input "text" at bounding box center [416, 276] width 219 height 44
type input "[PERSON_NAME]"
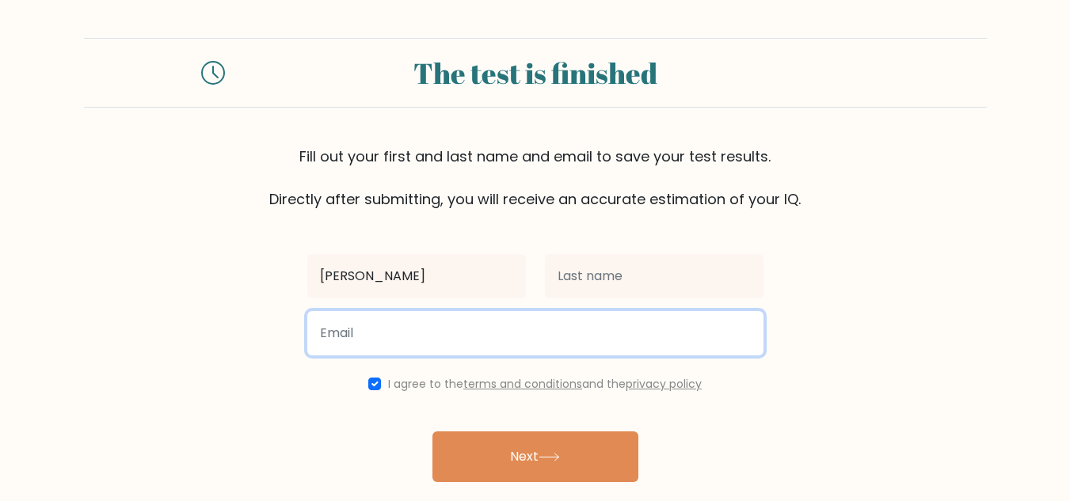
click at [439, 338] on input "email" at bounding box center [535, 333] width 456 height 44
type input "[EMAIL_ADDRESS][DOMAIN_NAME]"
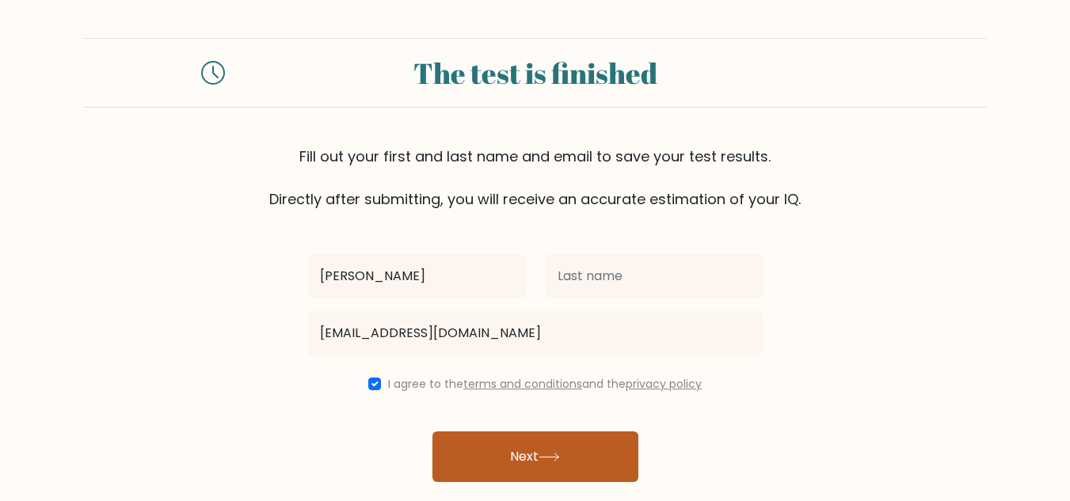
click at [564, 447] on button "Next" at bounding box center [535, 457] width 206 height 51
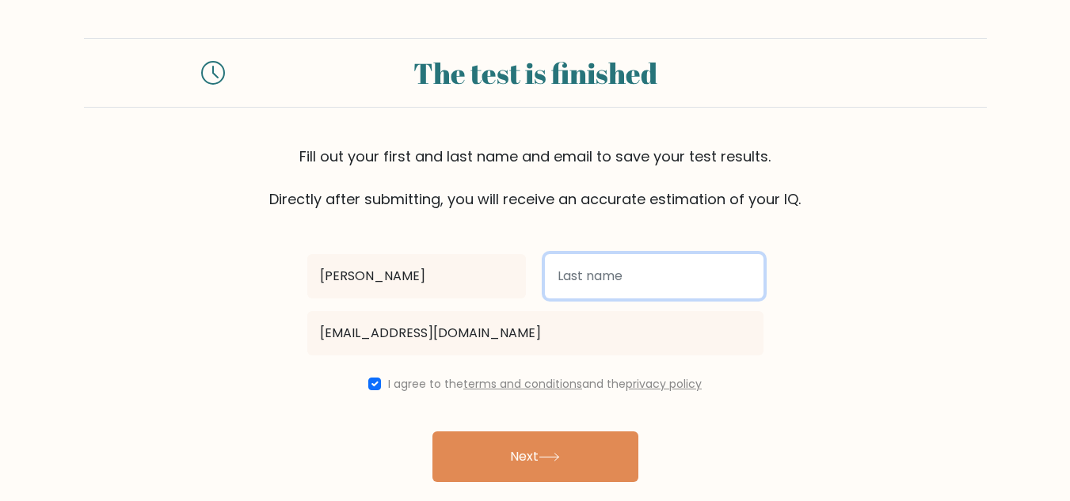
click at [623, 283] on input "text" at bounding box center [654, 276] width 219 height 44
type input "arora"
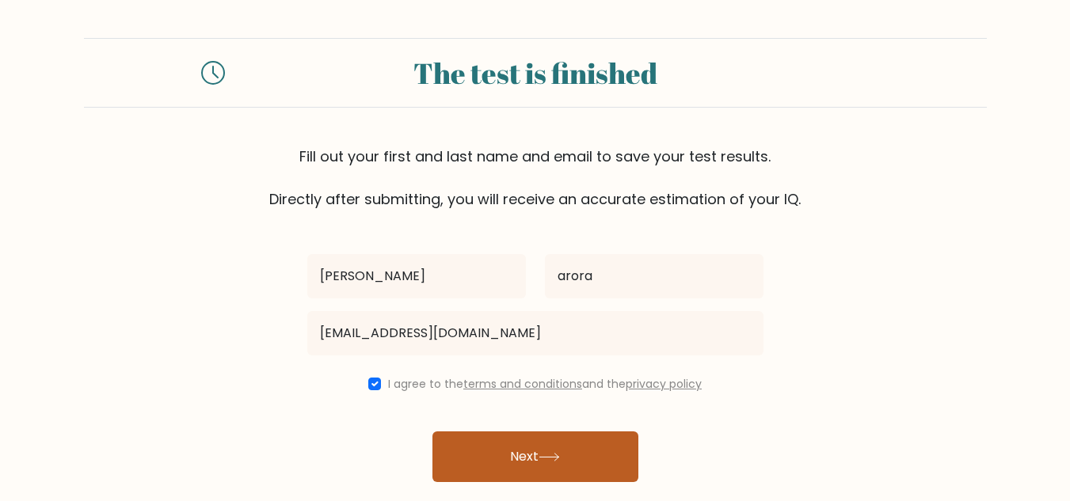
click at [577, 466] on button "Next" at bounding box center [535, 457] width 206 height 51
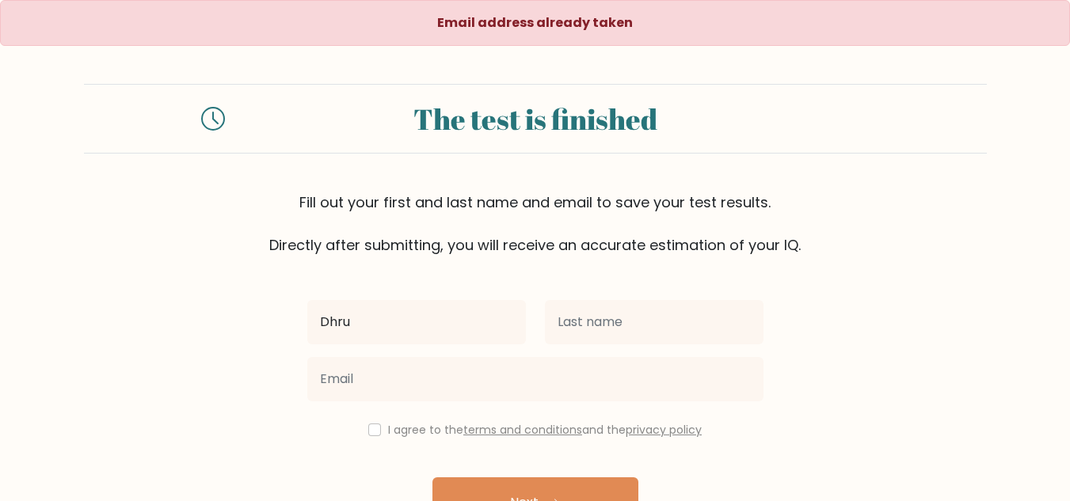
type input "[PERSON_NAME]"
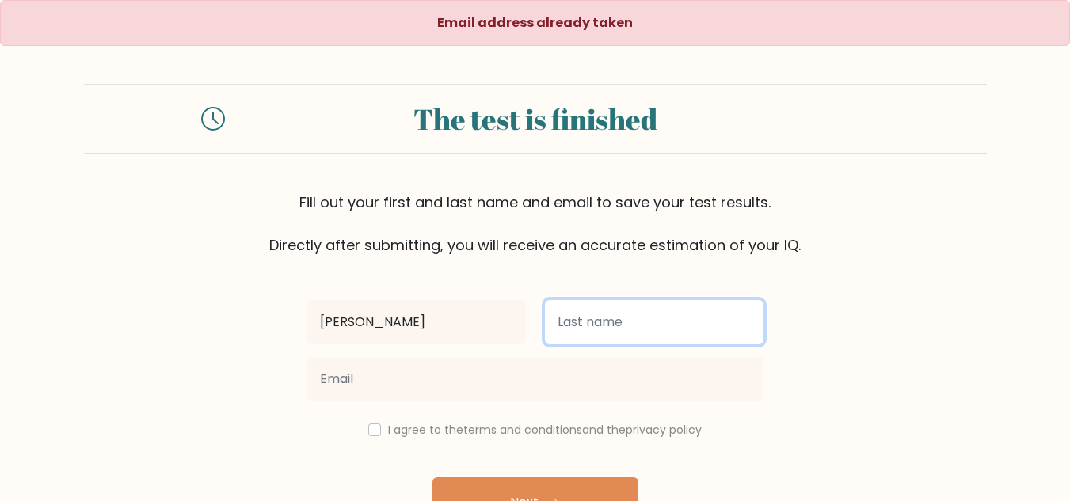
click at [575, 325] on input "text" at bounding box center [654, 322] width 219 height 44
type input "arora"
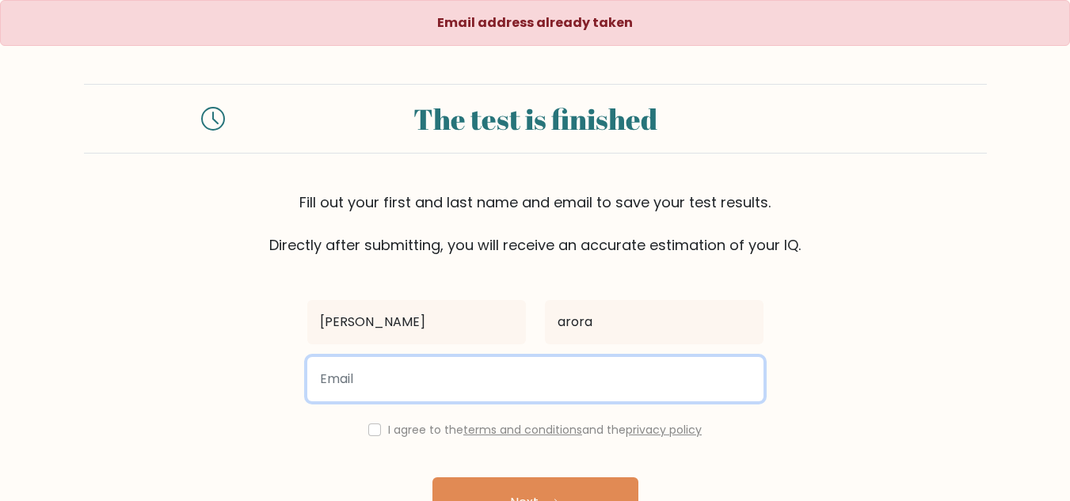
click at [582, 383] on input "email" at bounding box center [535, 379] width 456 height 44
type input "[EMAIL_ADDRESS][DOMAIN_NAME]"
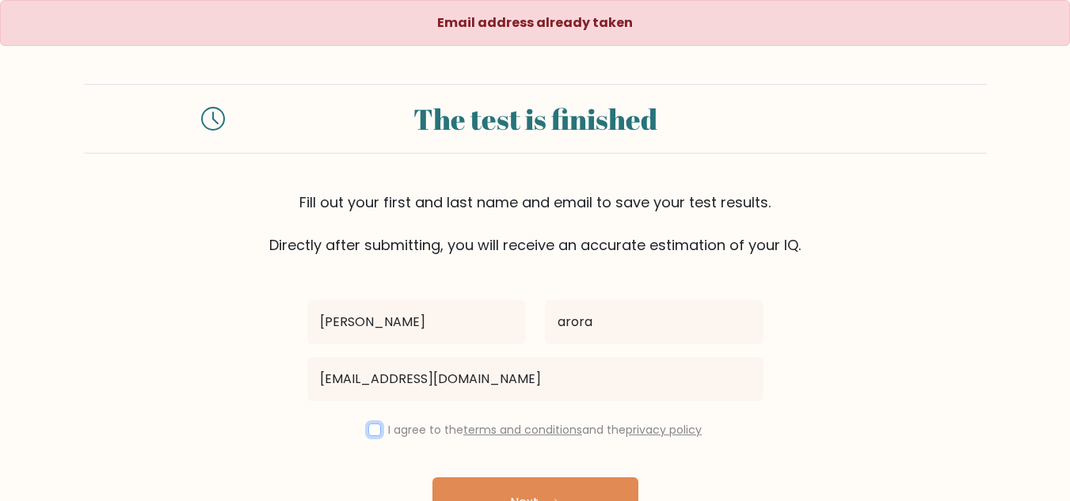
click at [368, 428] on input "checkbox" at bounding box center [374, 430] width 13 height 13
checkbox input "true"
click at [476, 482] on button "Next" at bounding box center [535, 502] width 206 height 51
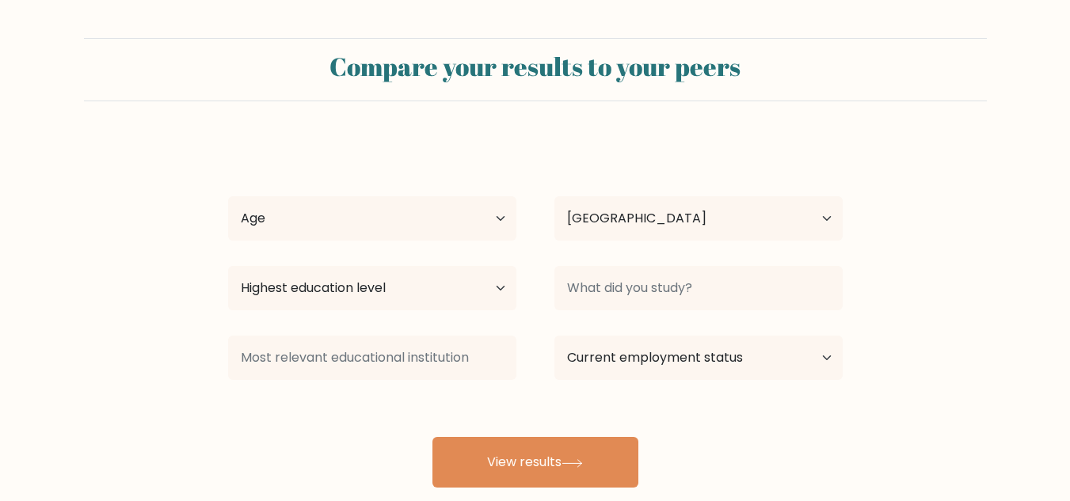
select select "IN"
click at [423, 225] on select "Age Under [DEMOGRAPHIC_DATA] [DEMOGRAPHIC_DATA] [DEMOGRAPHIC_DATA] [DEMOGRAPHIC…" at bounding box center [372, 218] width 288 height 44
select select "18_24"
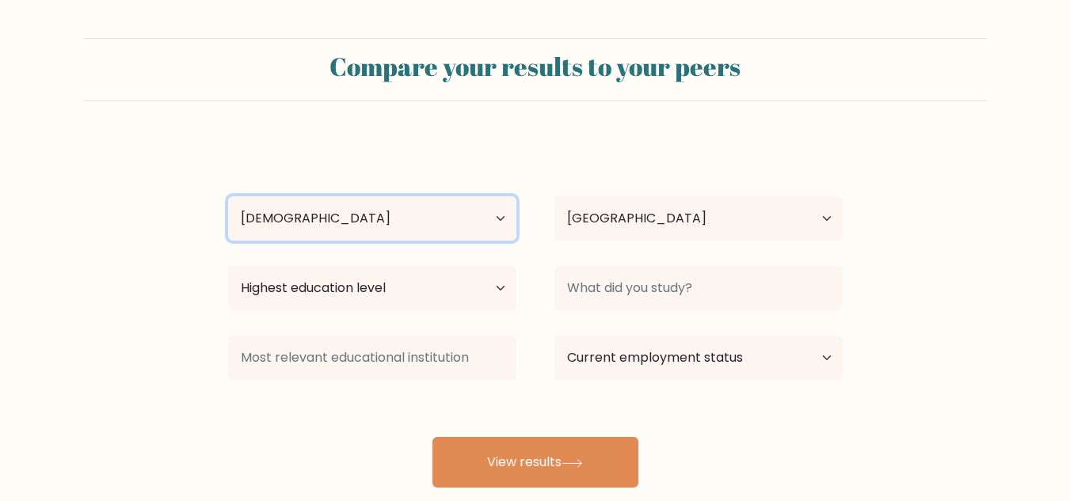
click at [228, 196] on select "Age Under [DEMOGRAPHIC_DATA] [DEMOGRAPHIC_DATA] [DEMOGRAPHIC_DATA] [DEMOGRAPHIC…" at bounding box center [372, 218] width 288 height 44
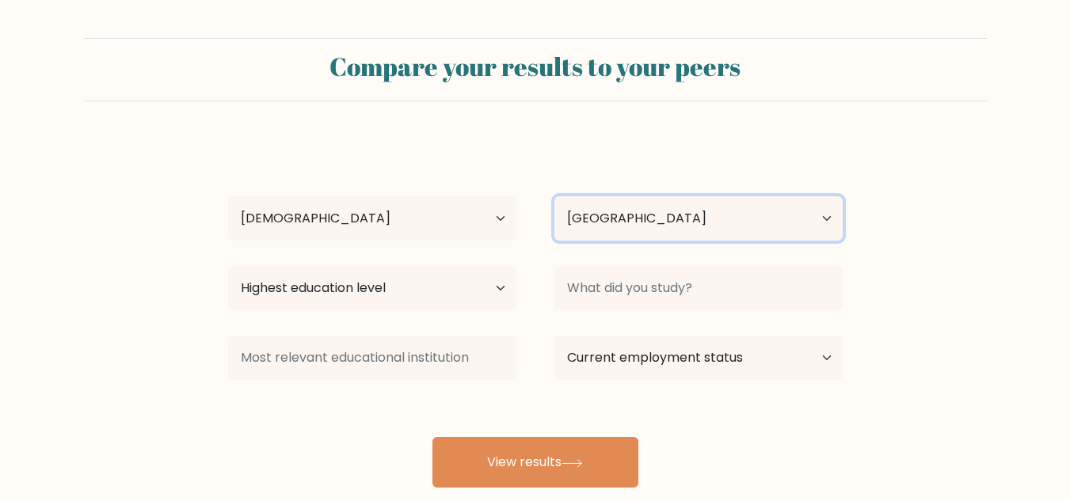
click at [623, 230] on select "Country [GEOGRAPHIC_DATA] [GEOGRAPHIC_DATA] [GEOGRAPHIC_DATA] [US_STATE] [GEOGR…" at bounding box center [698, 218] width 288 height 44
click at [554, 196] on select "Country [GEOGRAPHIC_DATA] [GEOGRAPHIC_DATA] [GEOGRAPHIC_DATA] [US_STATE] [GEOGR…" at bounding box center [698, 218] width 288 height 44
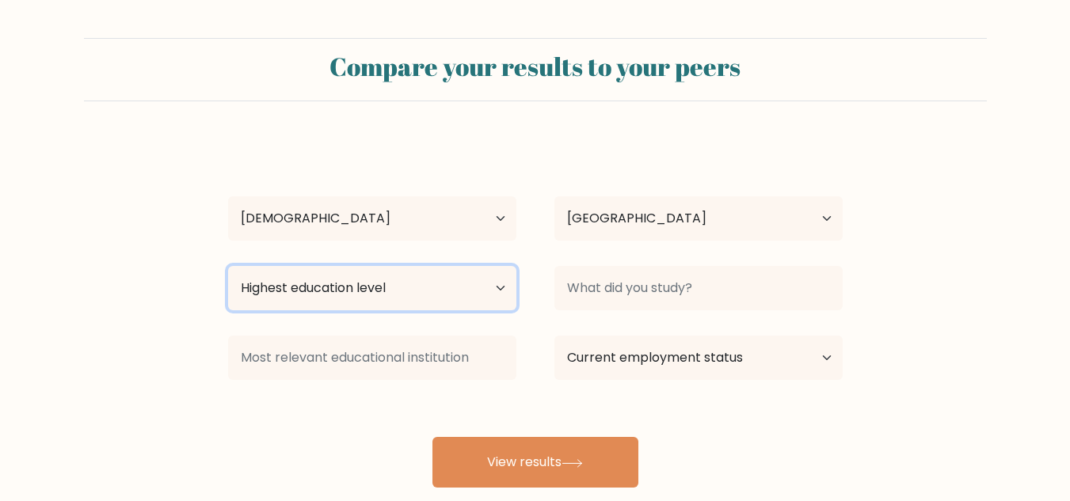
click at [464, 292] on select "Highest education level No schooling Primary Lower Secondary Upper Secondary Oc…" at bounding box center [372, 288] width 288 height 44
select select "bachelors_degree"
click at [228, 266] on select "Highest education level No schooling Primary Lower Secondary Upper Secondary Oc…" at bounding box center [372, 288] width 288 height 44
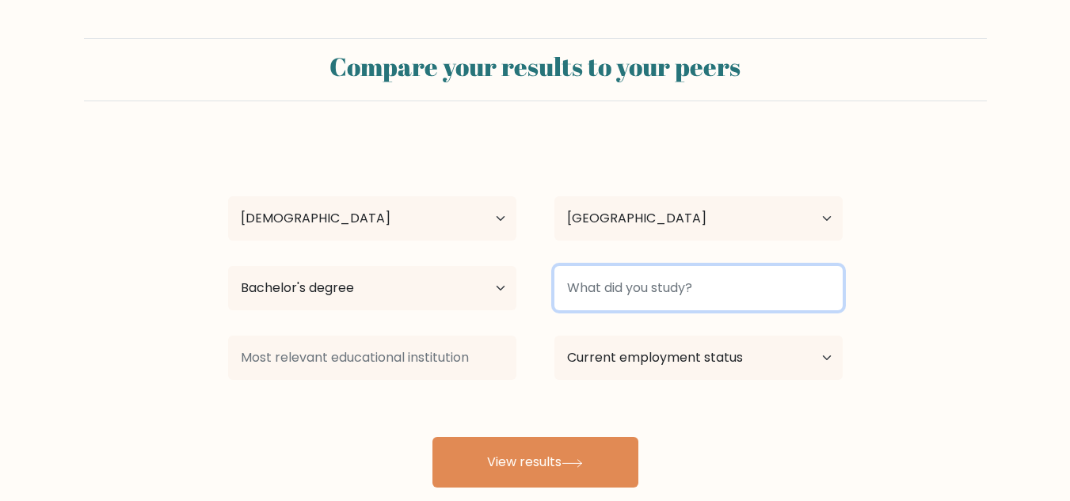
click at [618, 284] on input at bounding box center [698, 288] width 288 height 44
type input "r"
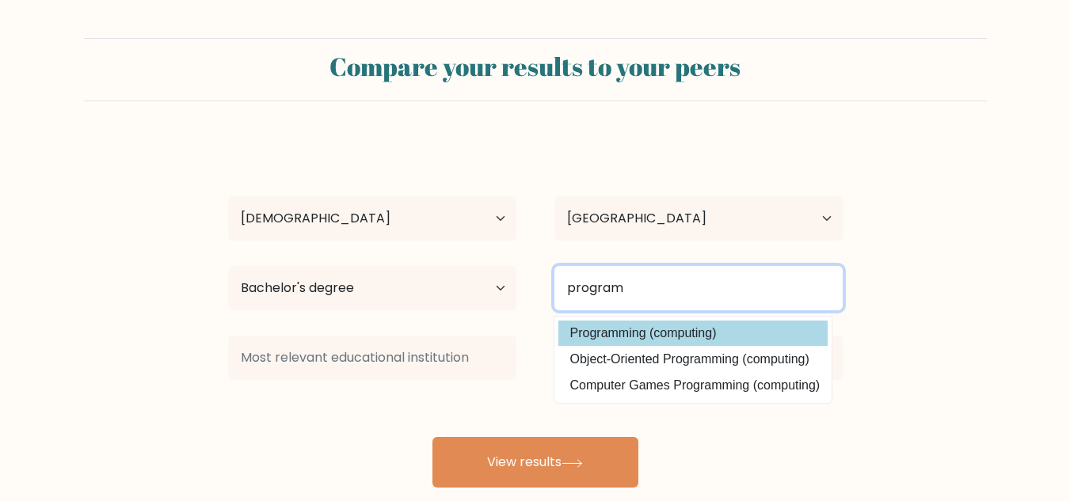
type input "program"
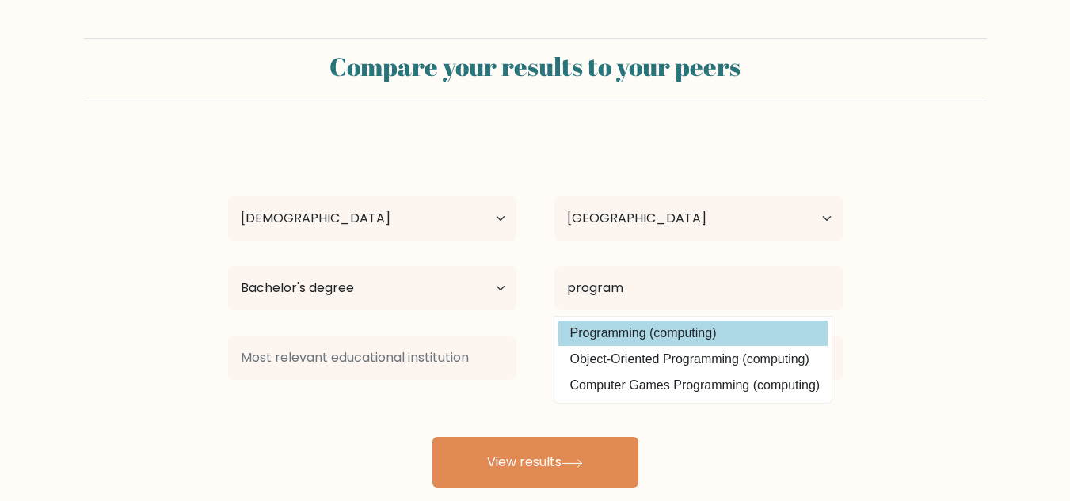
click at [629, 334] on div "[PERSON_NAME] Age Under [DEMOGRAPHIC_DATA] [DEMOGRAPHIC_DATA] [DEMOGRAPHIC_DATA…" at bounding box center [535, 313] width 633 height 348
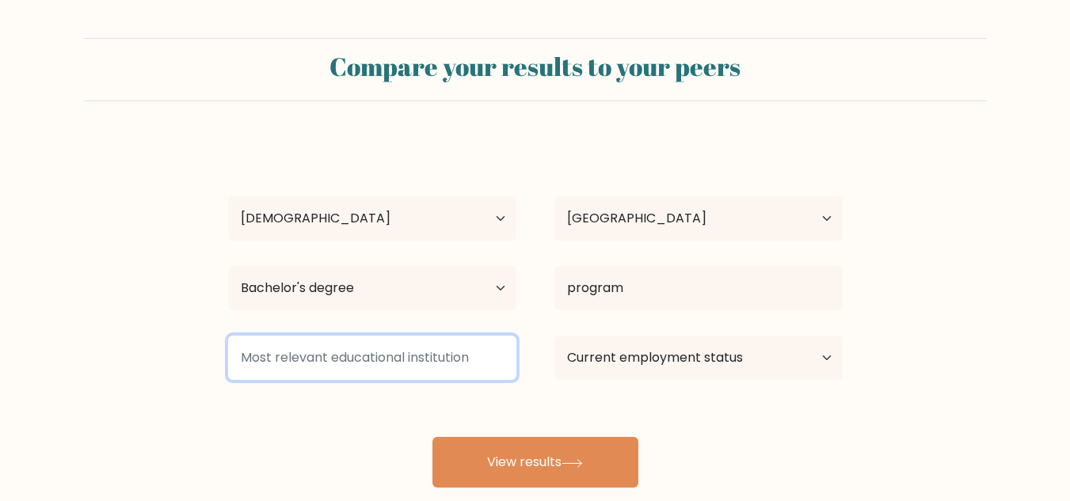
click at [489, 363] on input at bounding box center [372, 358] width 288 height 44
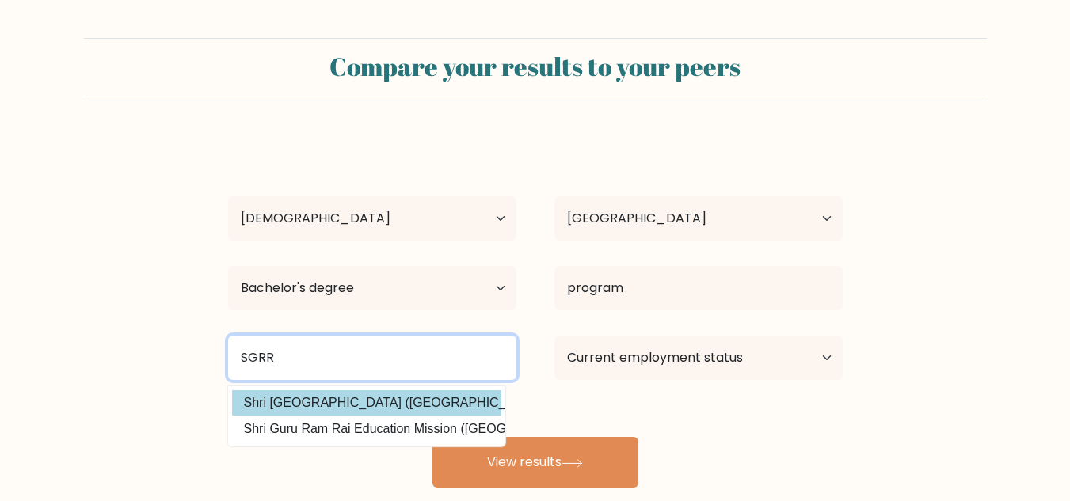
type input "SGRR"
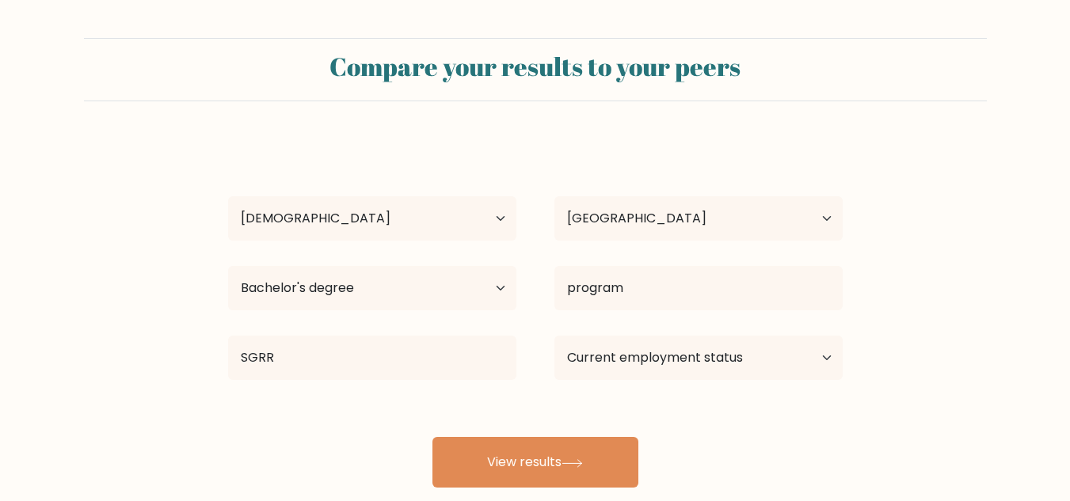
click at [431, 401] on div "[PERSON_NAME] Age Under [DEMOGRAPHIC_DATA] [DEMOGRAPHIC_DATA] [DEMOGRAPHIC_DATA…" at bounding box center [535, 313] width 633 height 348
click at [600, 363] on select "Current employment status Employed Student Retired Other / prefer not to answer" at bounding box center [698, 358] width 288 height 44
select select "employed"
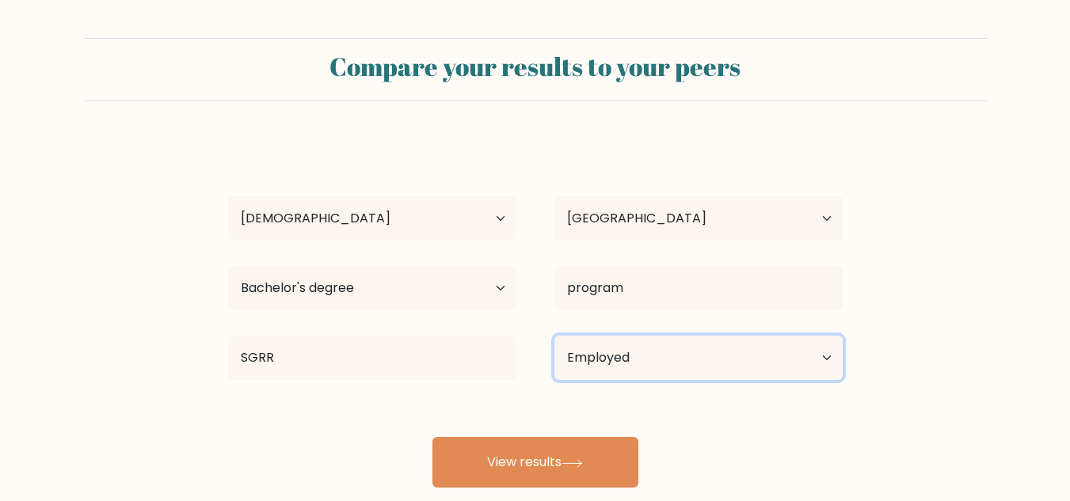
click at [554, 336] on select "Current employment status Employed Student Retired Other / prefer not to answer" at bounding box center [698, 358] width 288 height 44
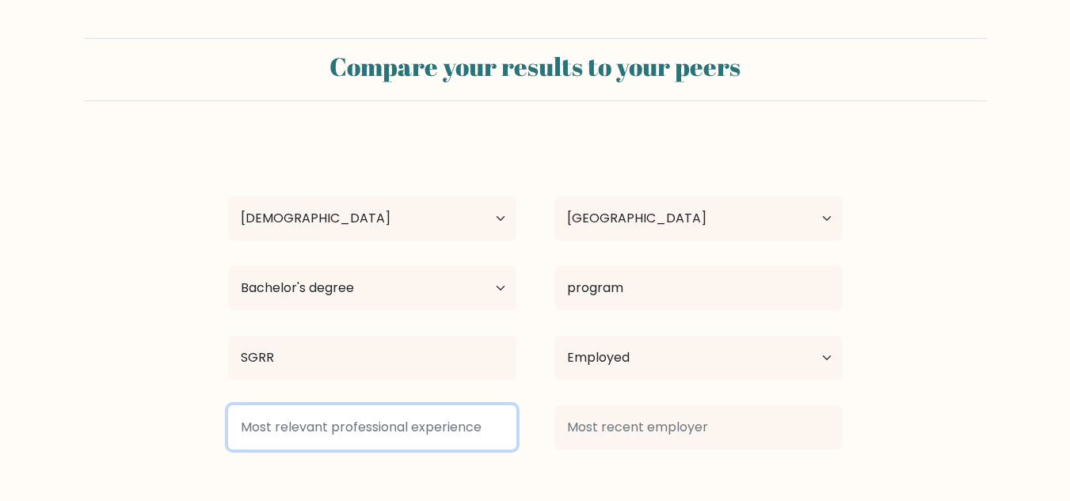
click at [451, 440] on input at bounding box center [372, 427] width 288 height 44
type input "1"
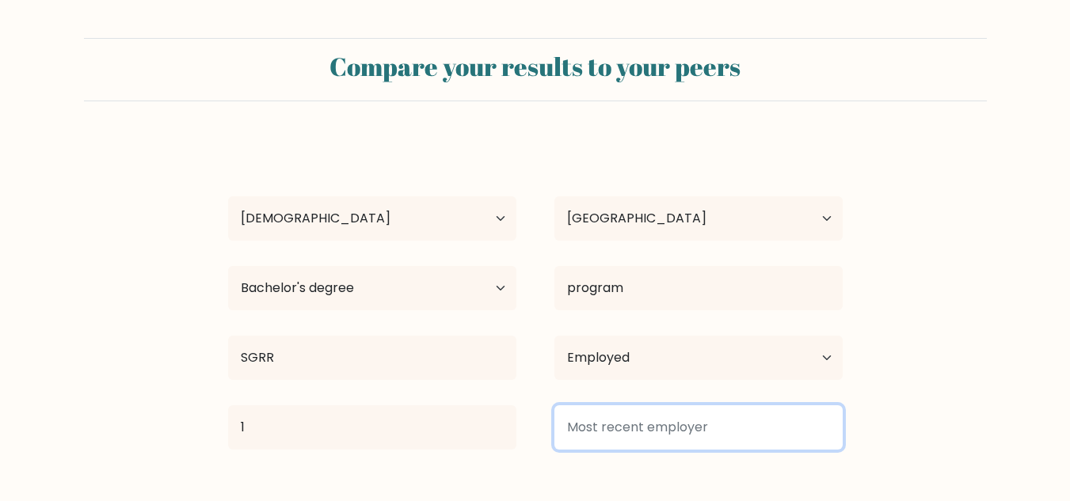
click at [626, 432] on input at bounding box center [698, 427] width 288 height 44
type input "d"
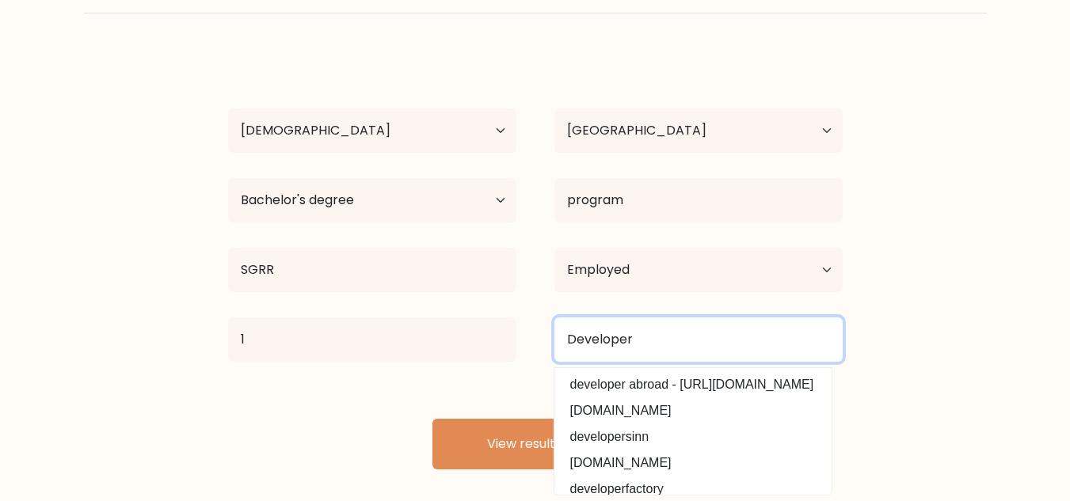
scroll to position [99, 0]
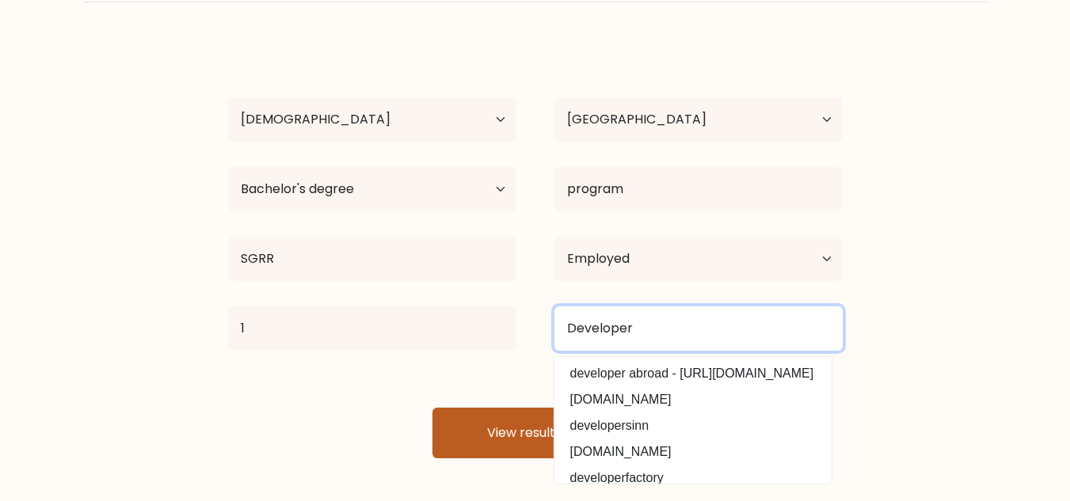
type input "Developer"
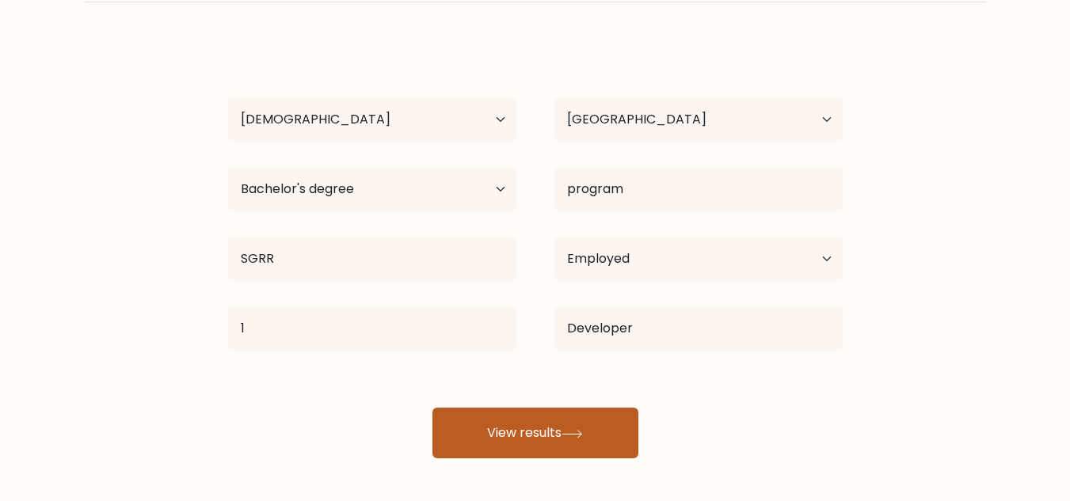
click at [481, 413] on button "View results" at bounding box center [535, 433] width 206 height 51
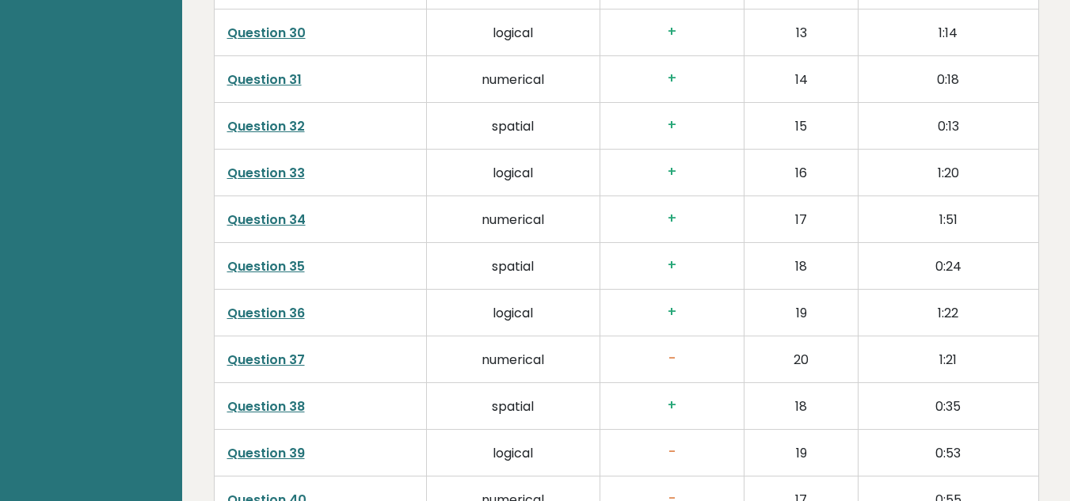
scroll to position [4083, 0]
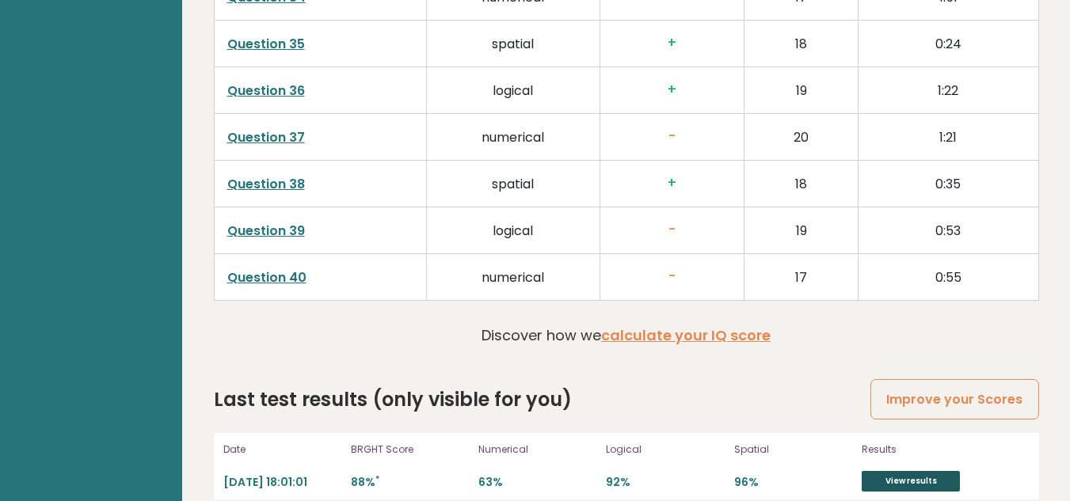
click at [931, 471] on link "View results" at bounding box center [911, 481] width 98 height 21
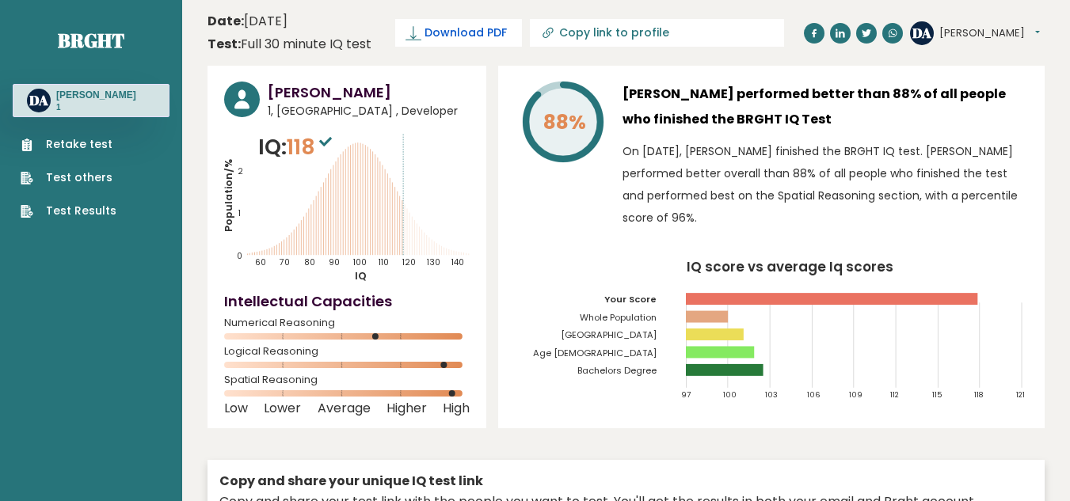
click at [496, 34] on span "Download PDF" at bounding box center [465, 33] width 82 height 17
